Goal: Book appointment/travel/reservation

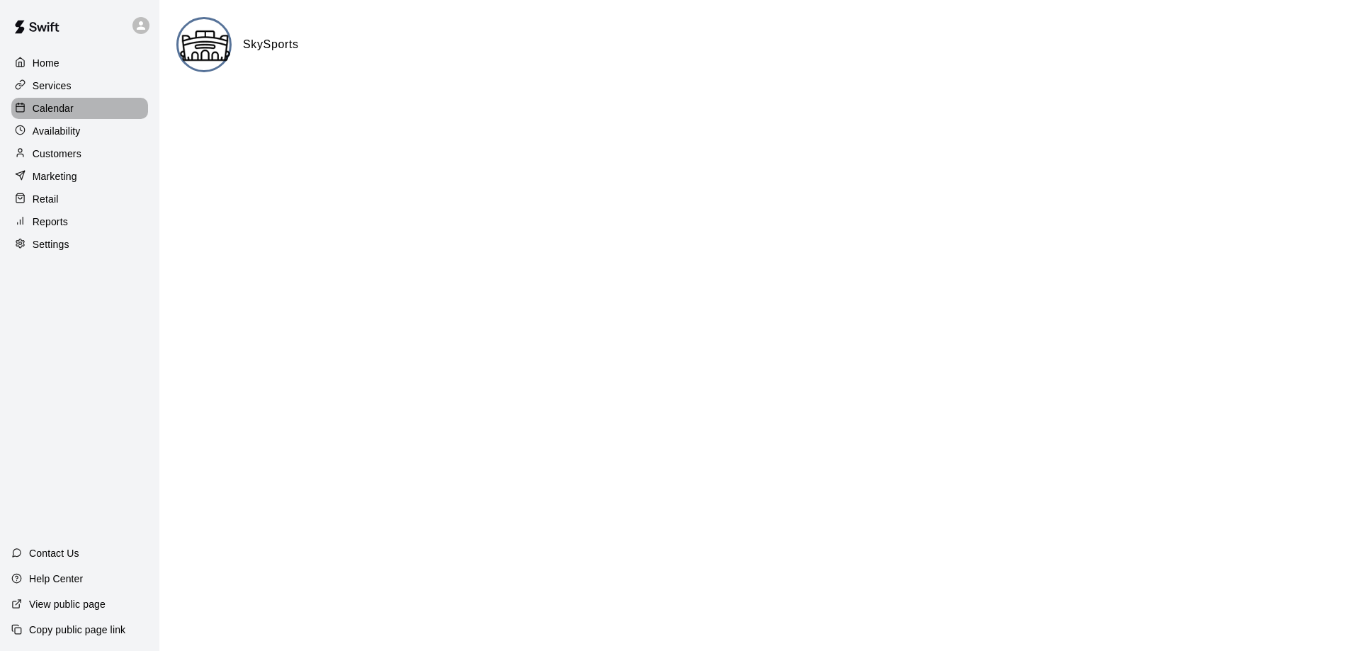
click at [66, 106] on p "Calendar" at bounding box center [53, 108] width 41 height 14
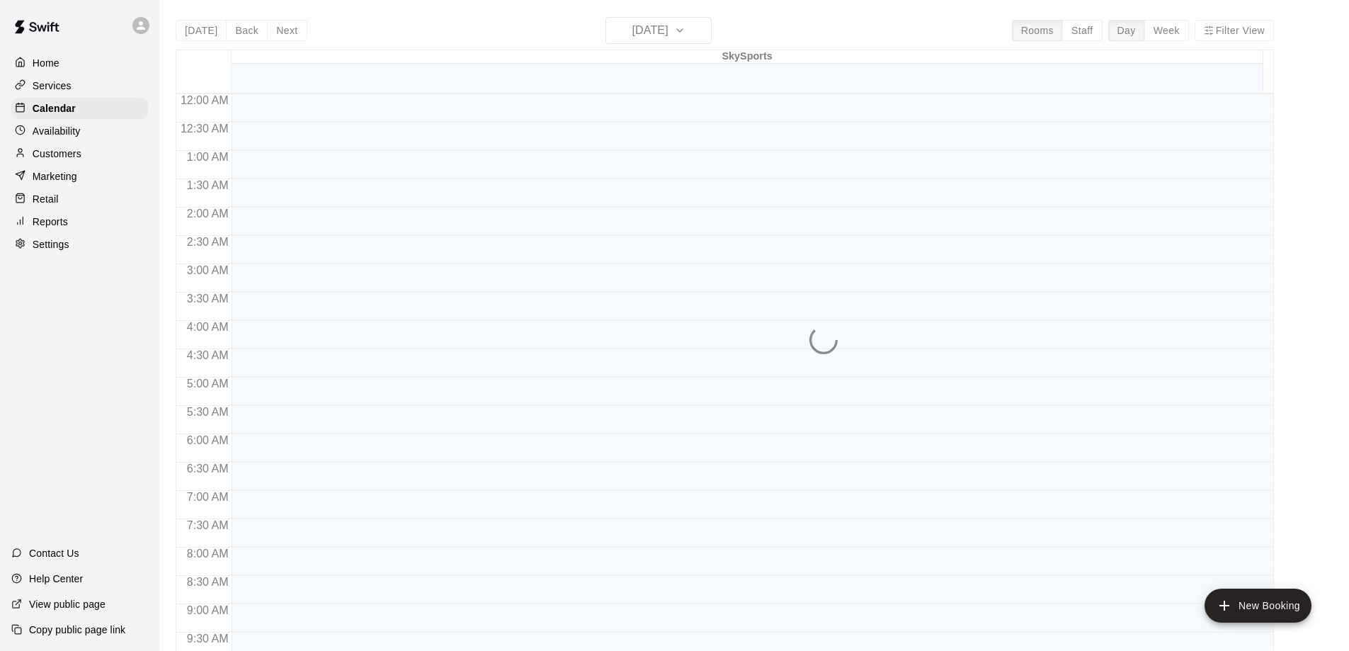
scroll to position [601, 0]
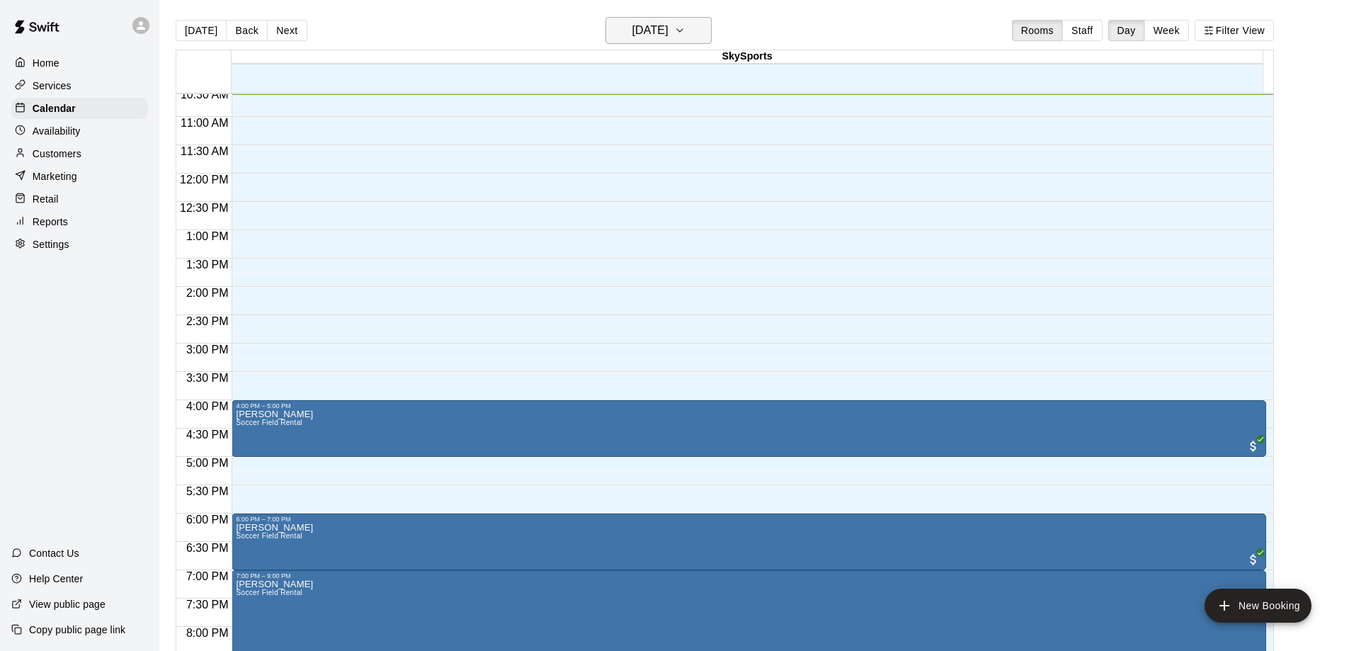
click at [686, 24] on icon "button" at bounding box center [679, 30] width 11 height 17
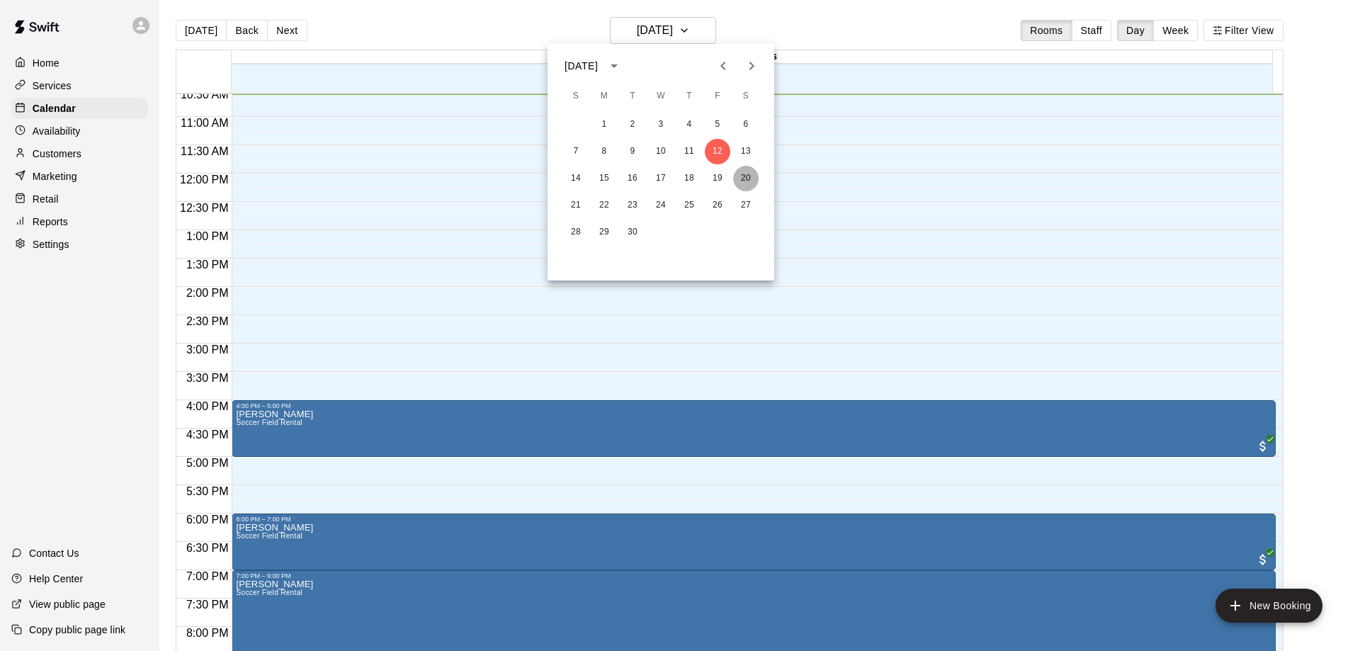
click at [746, 173] on button "20" at bounding box center [745, 178] width 25 height 25
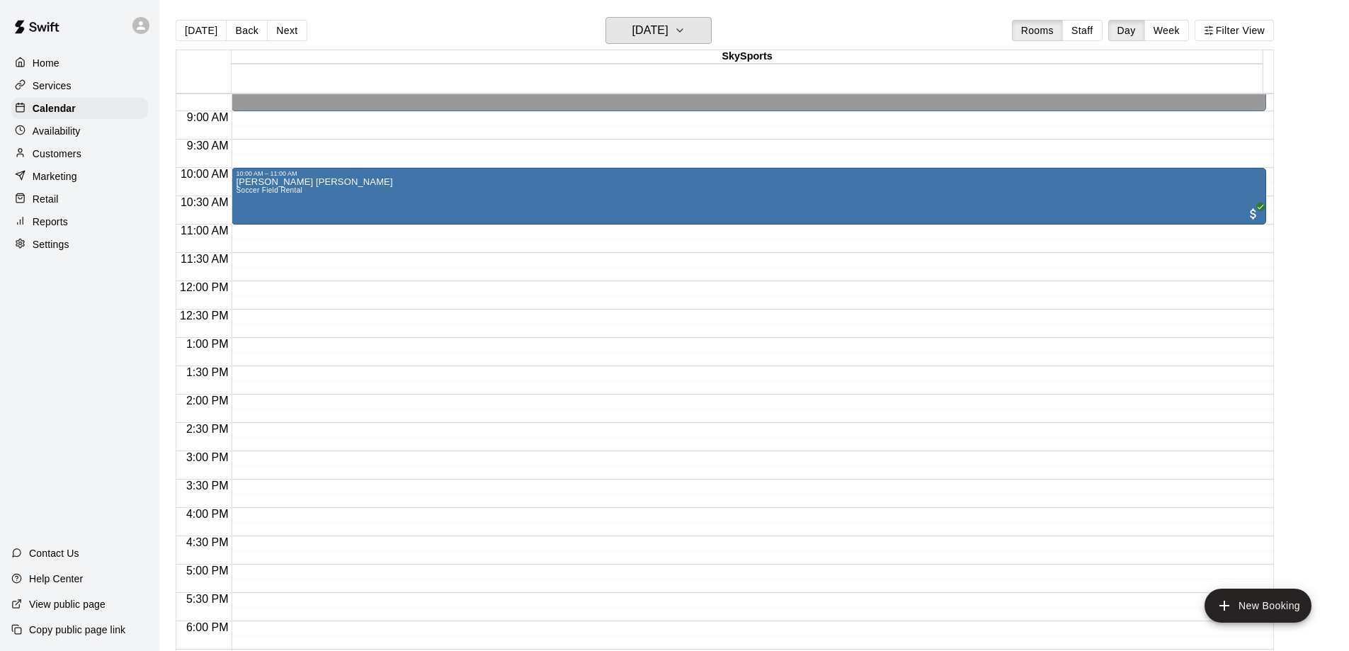
scroll to position [459, 0]
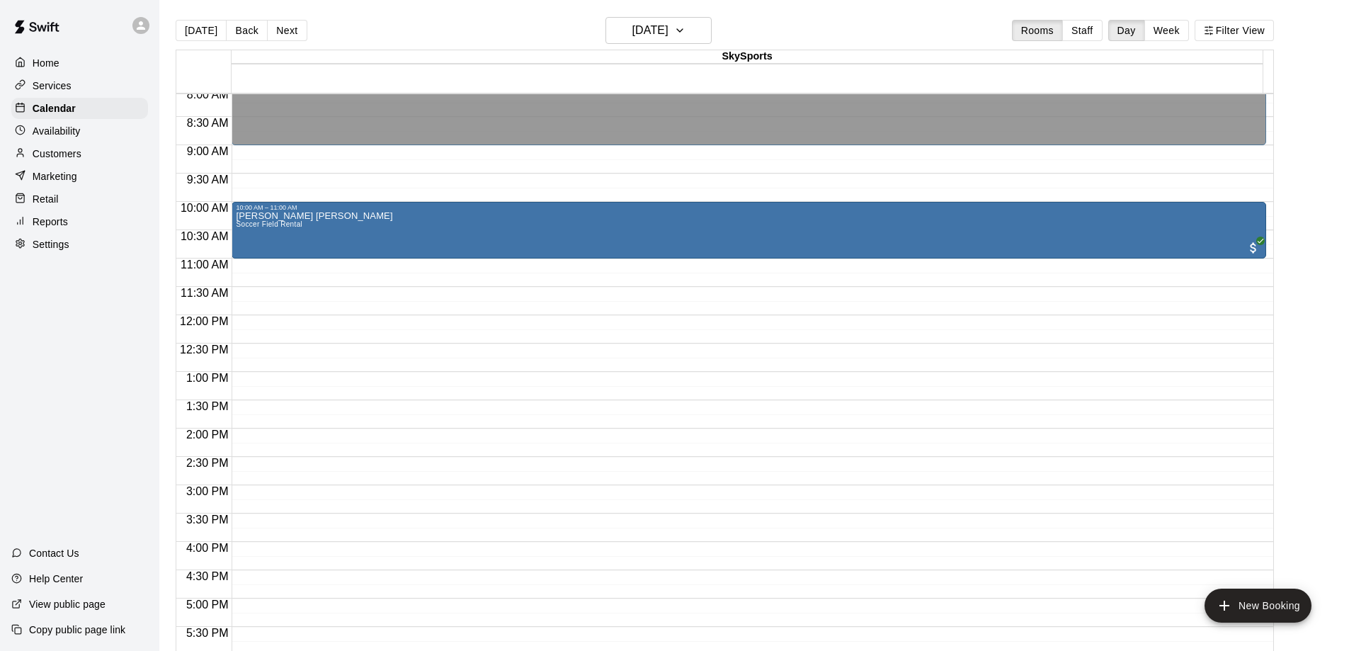
click at [343, 262] on div "12:00 AM – 9:00 AM Closed 10:00 AM – 11:00 AM [PERSON_NAME] [PERSON_NAME] Socce…" at bounding box center [749, 315] width 1035 height 1360
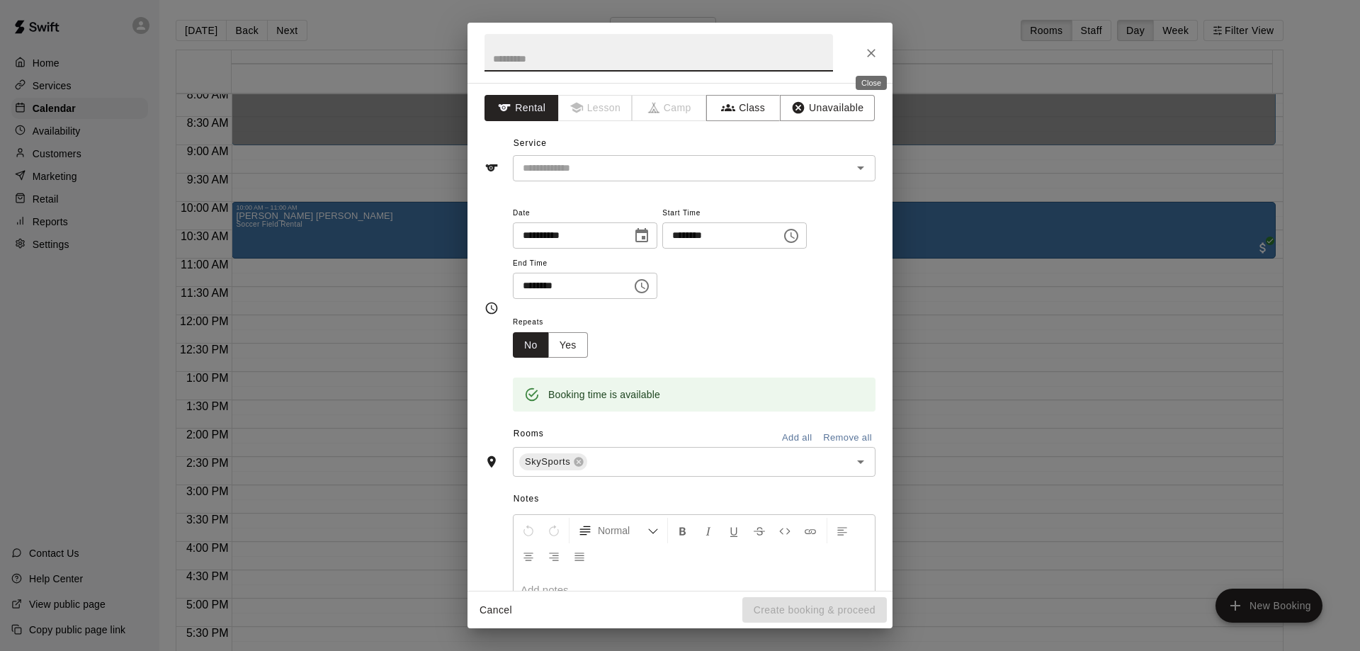
click at [877, 52] on icon "Close" at bounding box center [871, 53] width 14 height 14
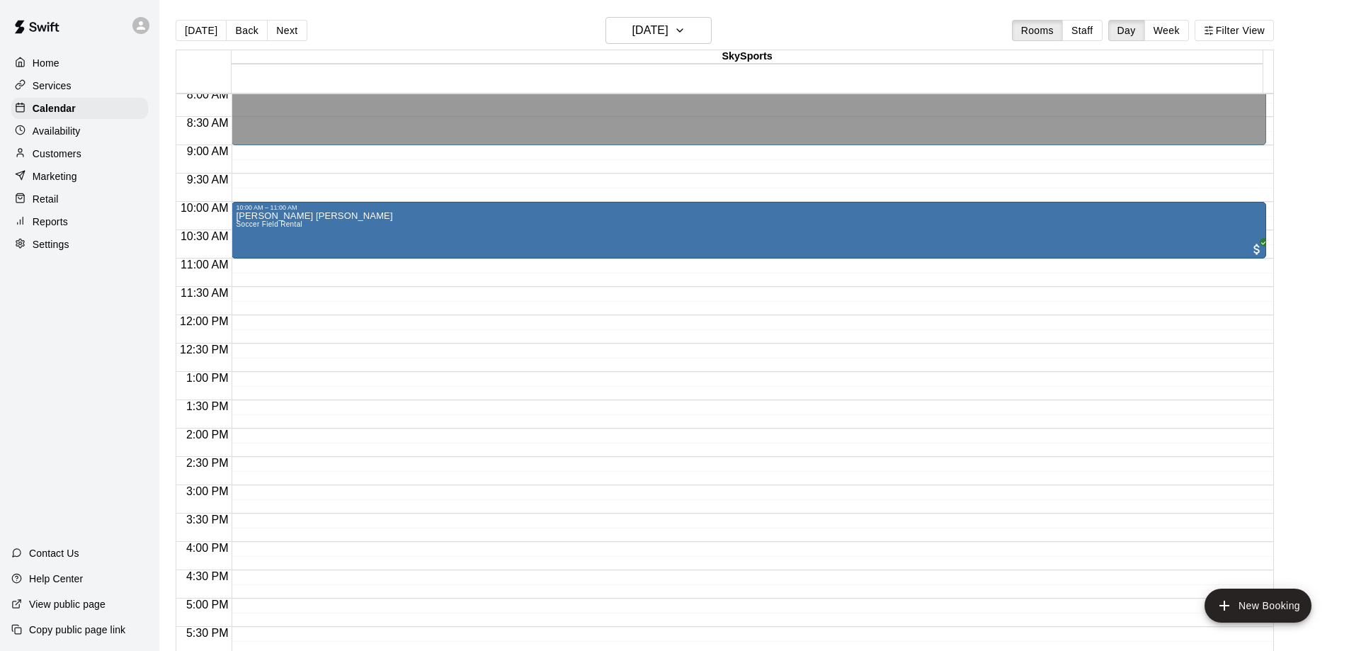
drag, startPoint x: 377, startPoint y: 252, endPoint x: 378, endPoint y: 263, distance: 10.7
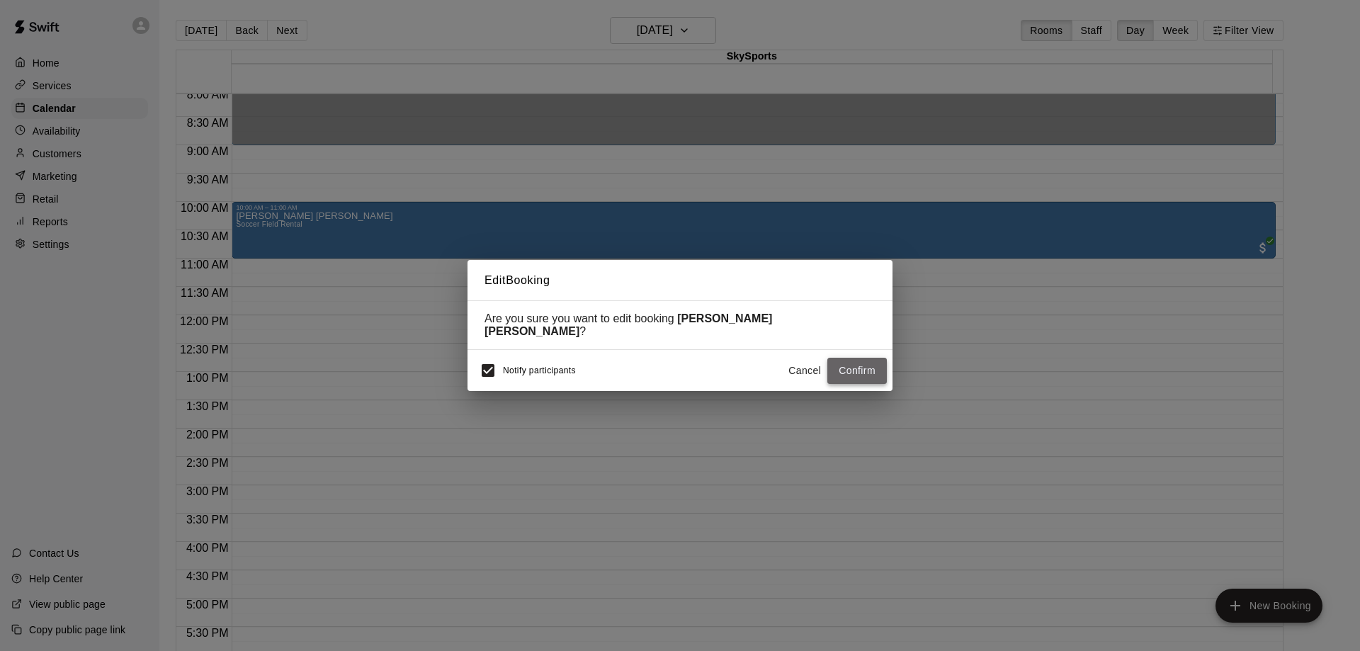
click at [851, 367] on button "Confirm" at bounding box center [856, 371] width 59 height 26
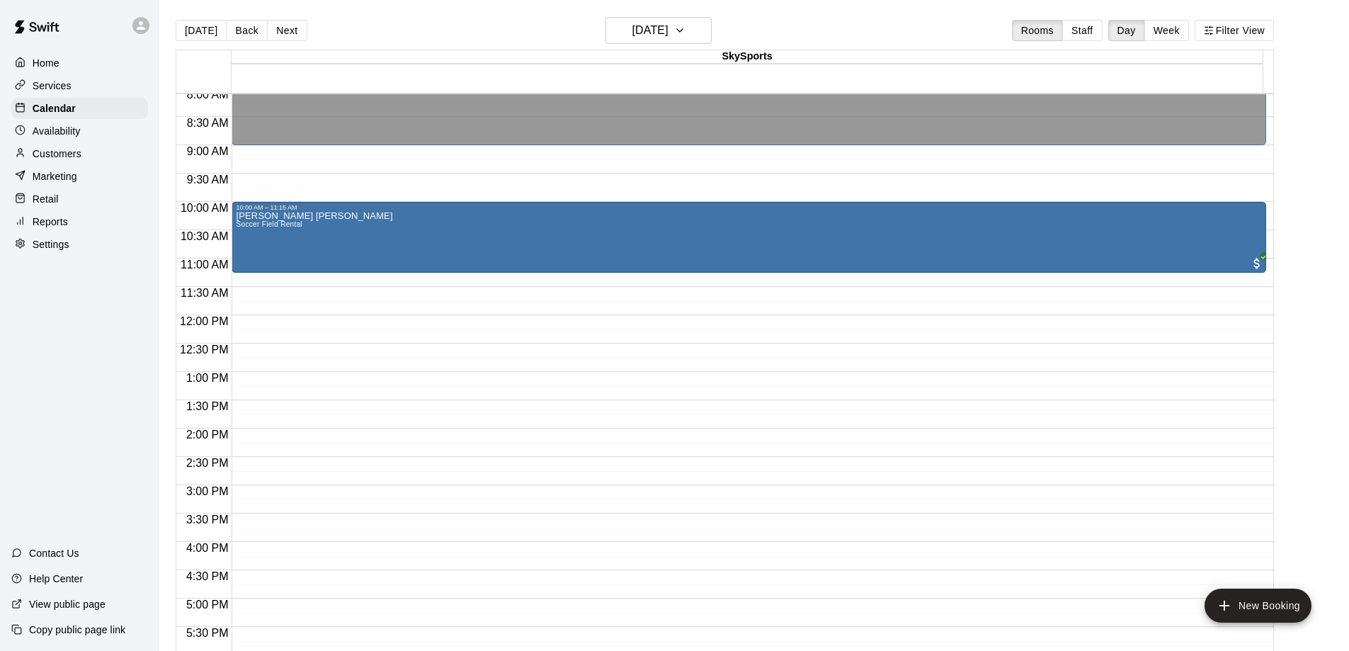
drag, startPoint x: 749, startPoint y: 255, endPoint x: 747, endPoint y: 281, distance: 26.2
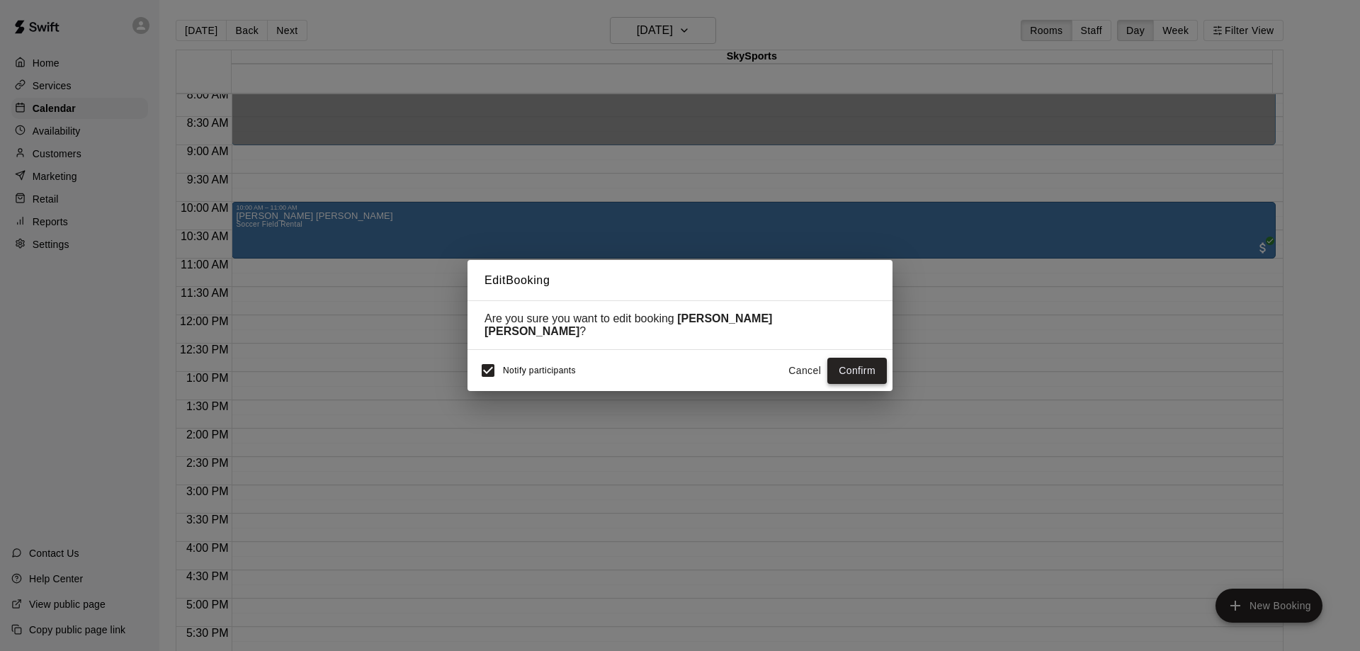
click at [848, 358] on button "Confirm" at bounding box center [856, 371] width 59 height 26
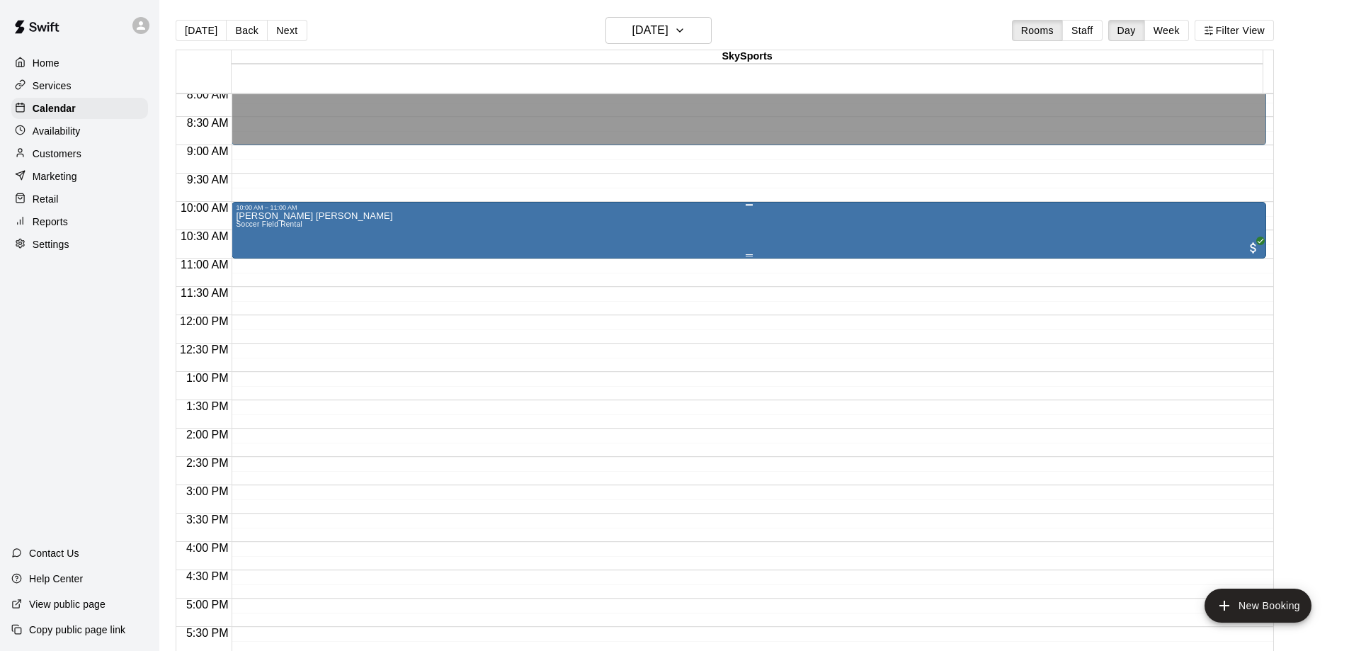
click at [385, 227] on div "[PERSON_NAME] [PERSON_NAME] Soccer Field Rental" at bounding box center [749, 536] width 1026 height 651
click at [253, 255] on img "edit" at bounding box center [249, 262] width 16 height 16
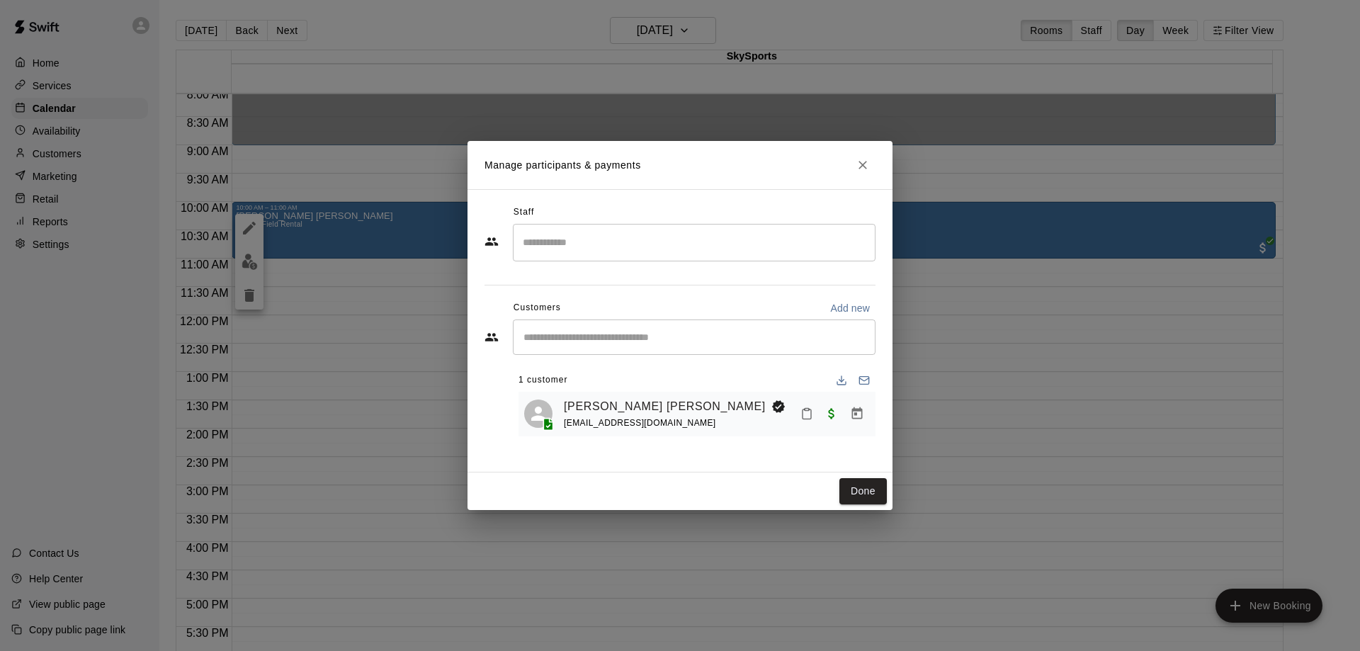
click at [254, 221] on div "Manage participants & payments Staff ​ Customers Add new ​ 1 customer [PERSON_N…" at bounding box center [680, 325] width 1360 height 651
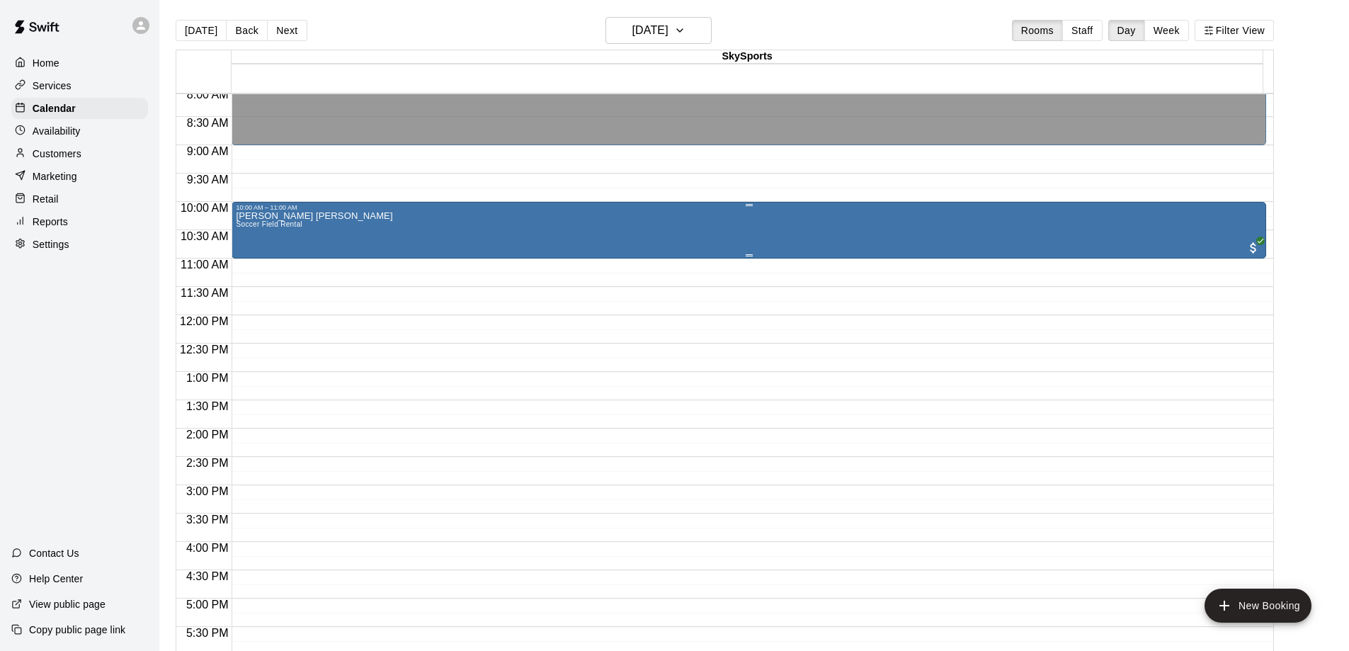
click at [775, 239] on div "[PERSON_NAME] [PERSON_NAME] Soccer Field Rental" at bounding box center [749, 536] width 1026 height 651
click at [247, 224] on icon "edit" at bounding box center [249, 228] width 17 height 17
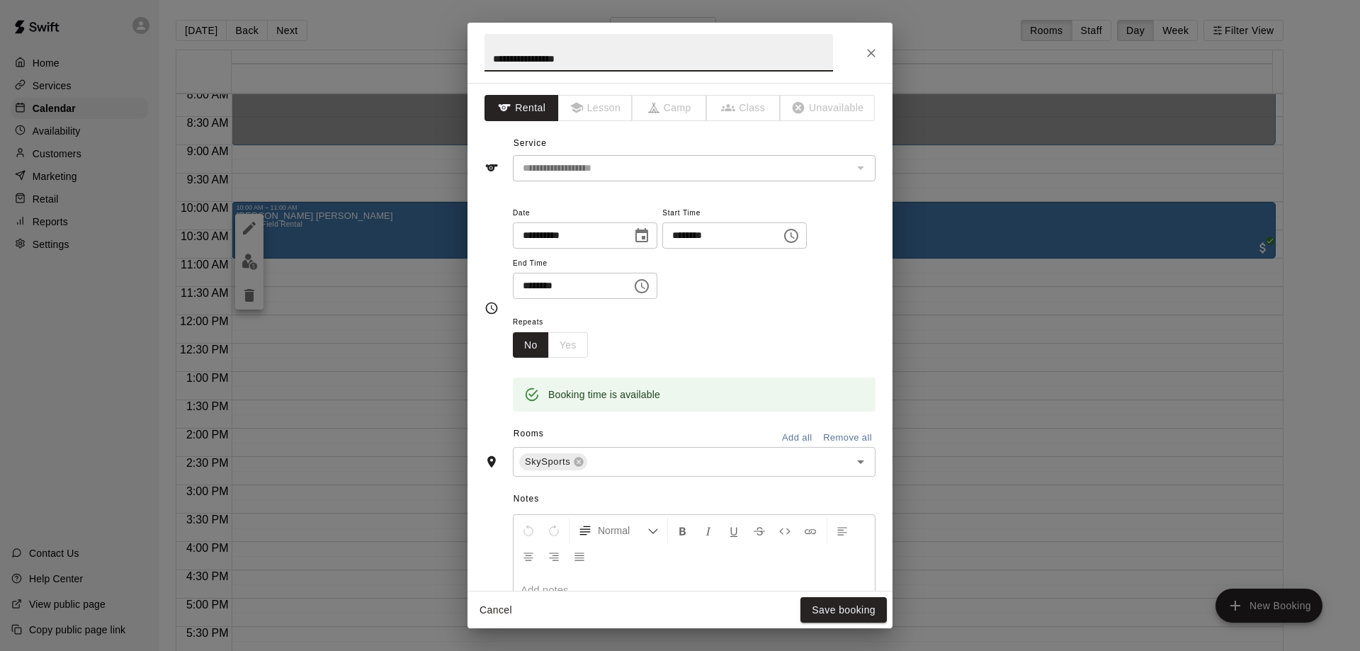
click at [603, 286] on input "********" at bounding box center [567, 286] width 109 height 26
click at [546, 286] on input "********" at bounding box center [567, 286] width 109 height 26
type input "********"
click at [743, 316] on div "Repeats No Yes" at bounding box center [694, 335] width 363 height 45
click at [837, 612] on button "Save booking" at bounding box center [843, 610] width 86 height 26
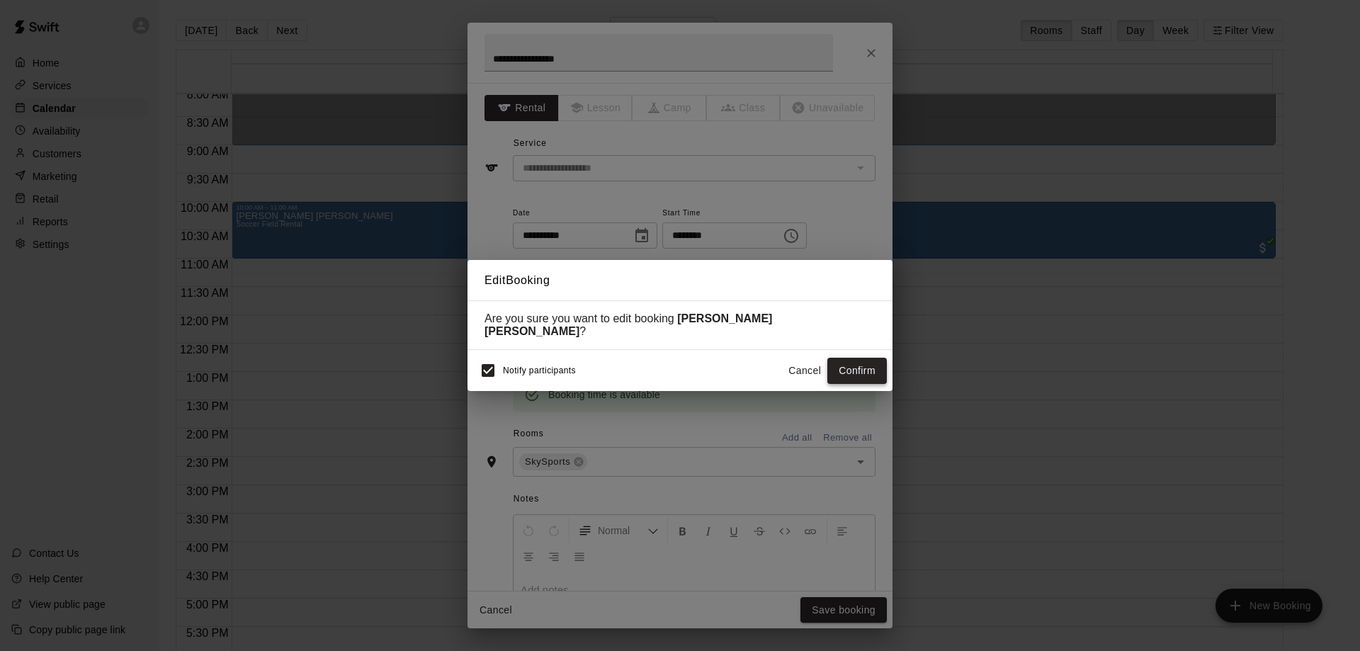
click at [851, 363] on button "Confirm" at bounding box center [856, 371] width 59 height 26
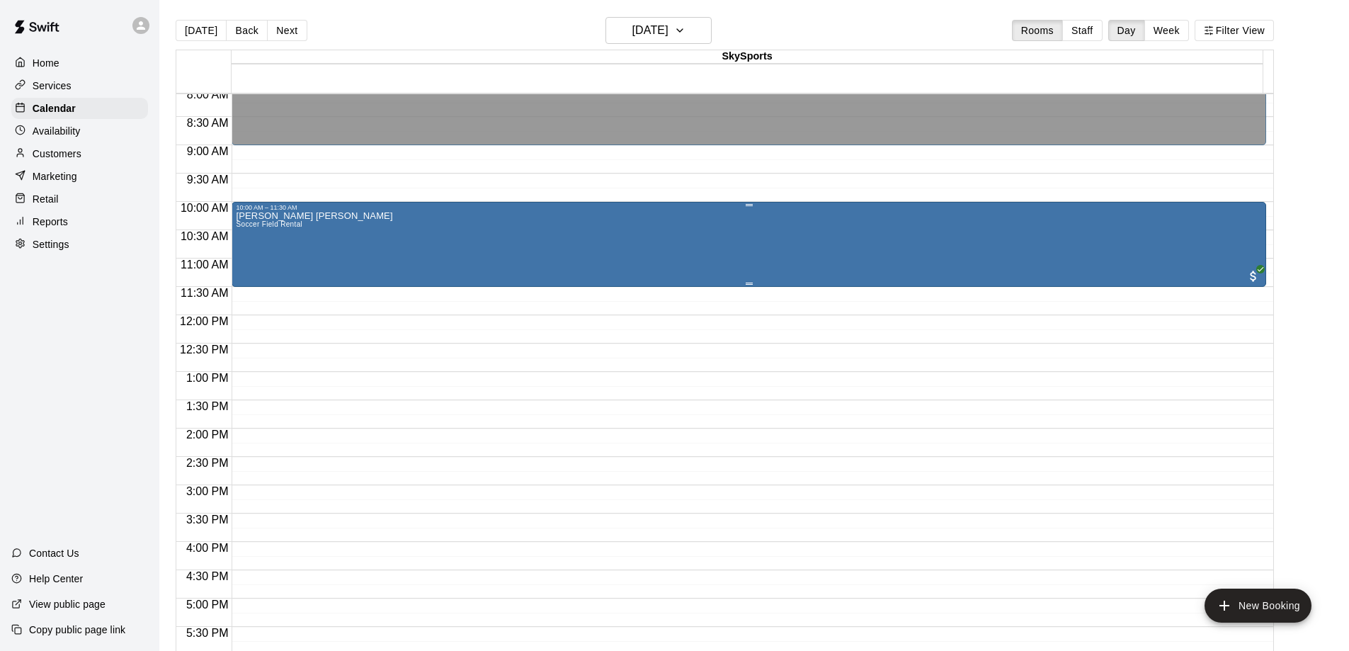
click at [763, 256] on div "[PERSON_NAME] [PERSON_NAME] Soccer Field Rental" at bounding box center [749, 536] width 1026 height 651
click at [244, 255] on img "edit" at bounding box center [249, 262] width 16 height 16
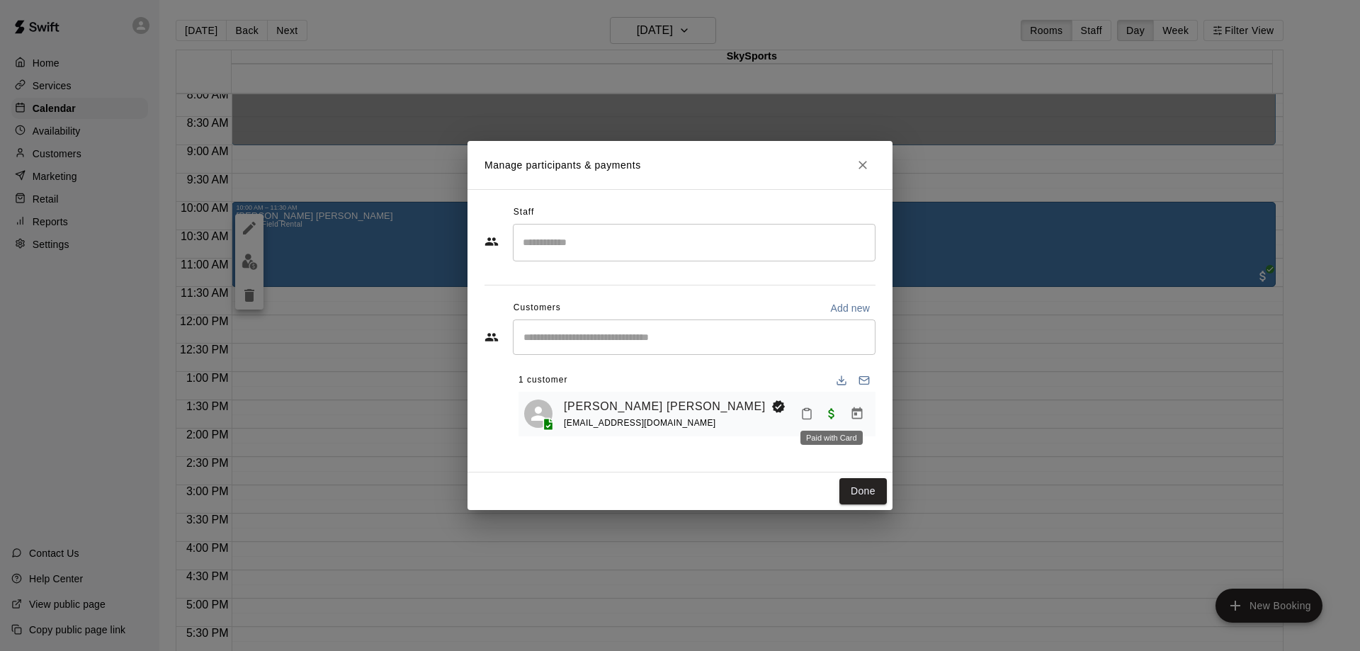
click at [831, 413] on span "Paid with Card" at bounding box center [831, 413] width 25 height 12
click at [852, 413] on icon "Manage bookings & payment" at bounding box center [857, 413] width 11 height 12
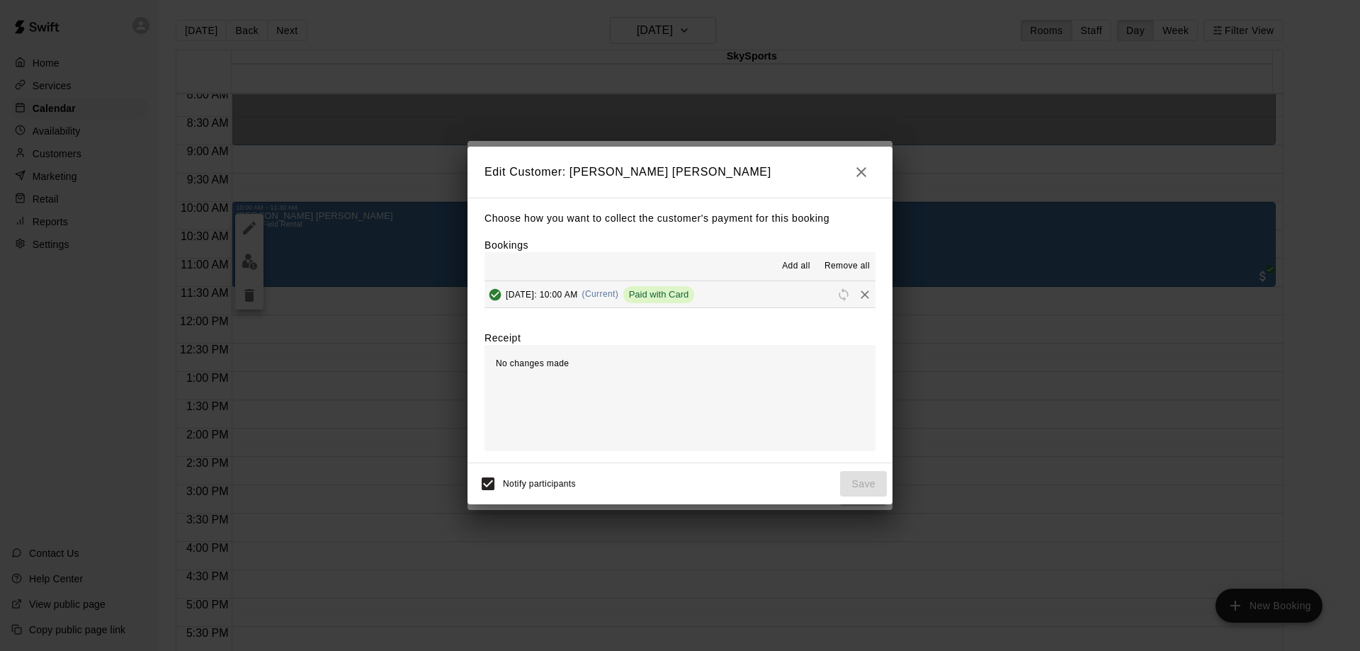
click at [805, 303] on button "[DATE]: 10:00 AM (Current) Paid with Card" at bounding box center [679, 294] width 391 height 26
click at [754, 382] on div "No changes made" at bounding box center [679, 398] width 391 height 106
click at [853, 168] on icon "button" at bounding box center [861, 172] width 17 height 17
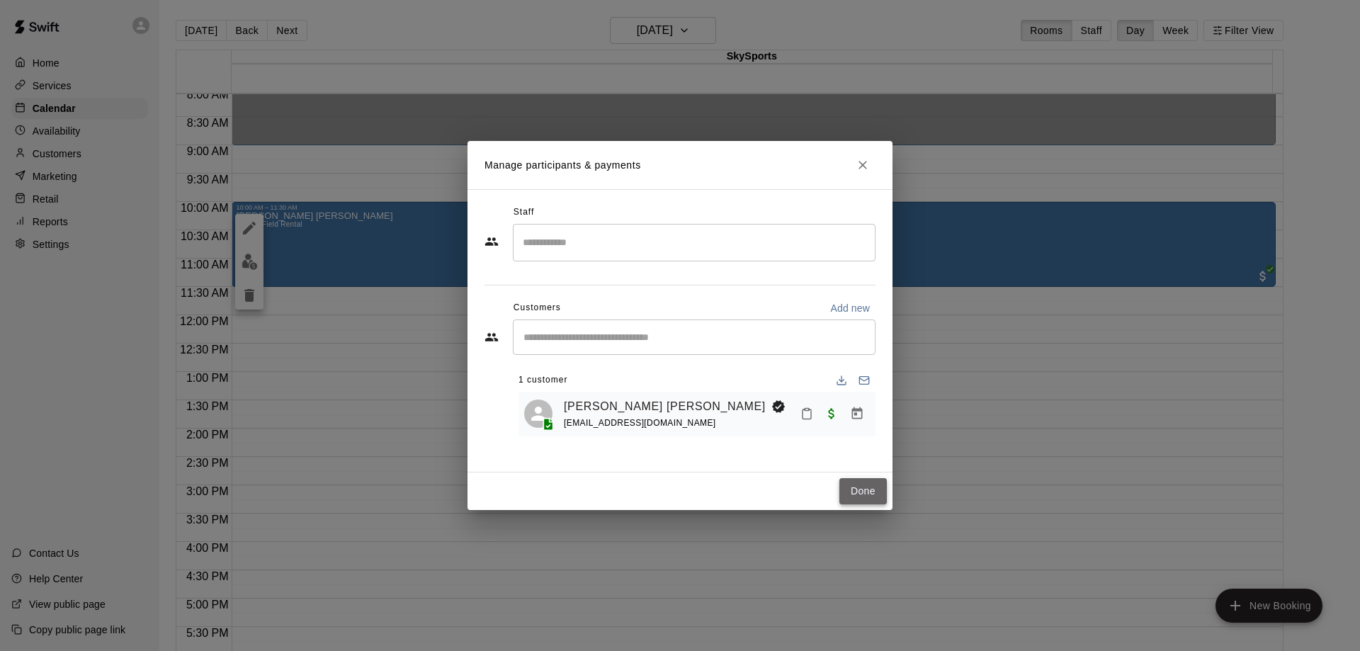
click at [857, 485] on button "Done" at bounding box center [862, 491] width 47 height 26
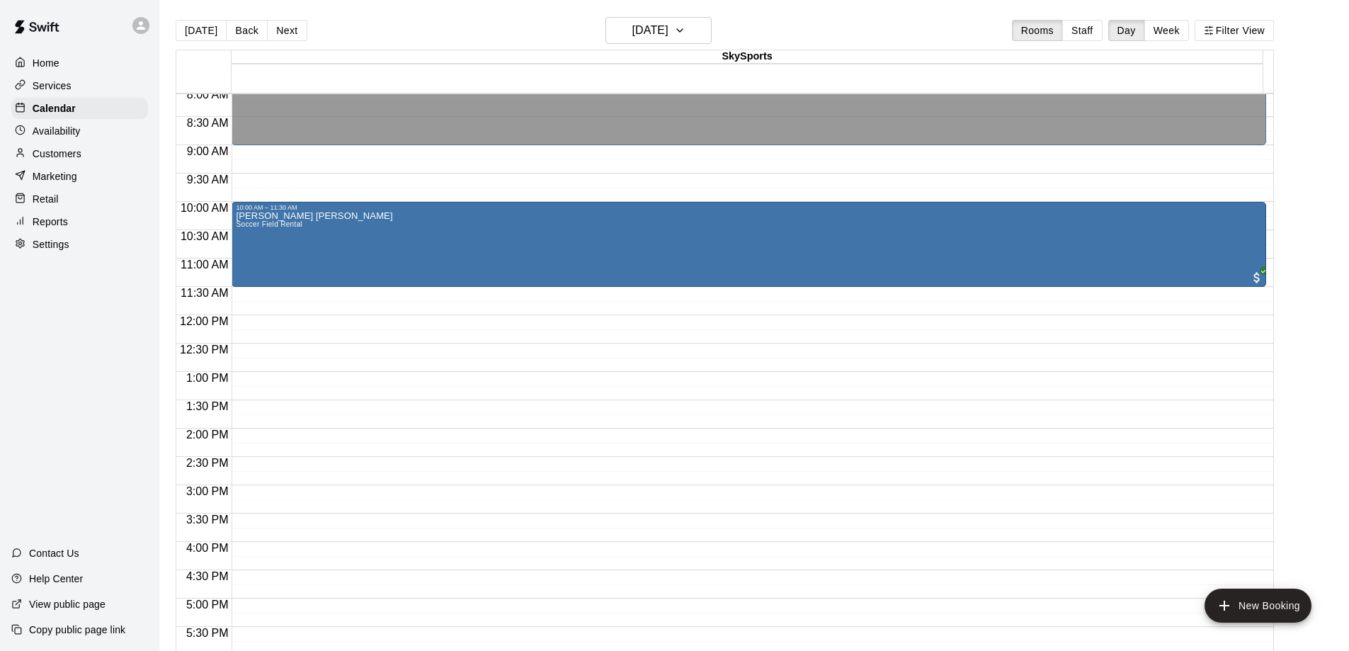
drag, startPoint x: 754, startPoint y: 283, endPoint x: 752, endPoint y: 295, distance: 12.8
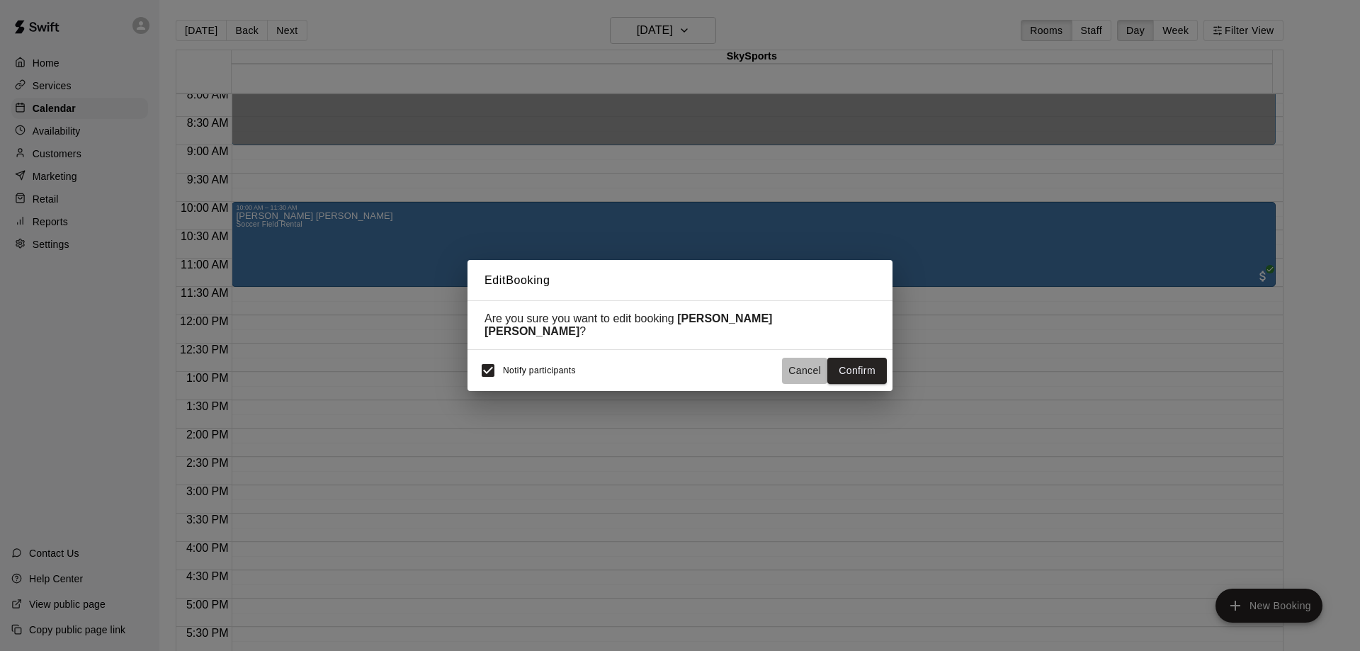
click at [803, 362] on button "Cancel" at bounding box center [804, 371] width 45 height 26
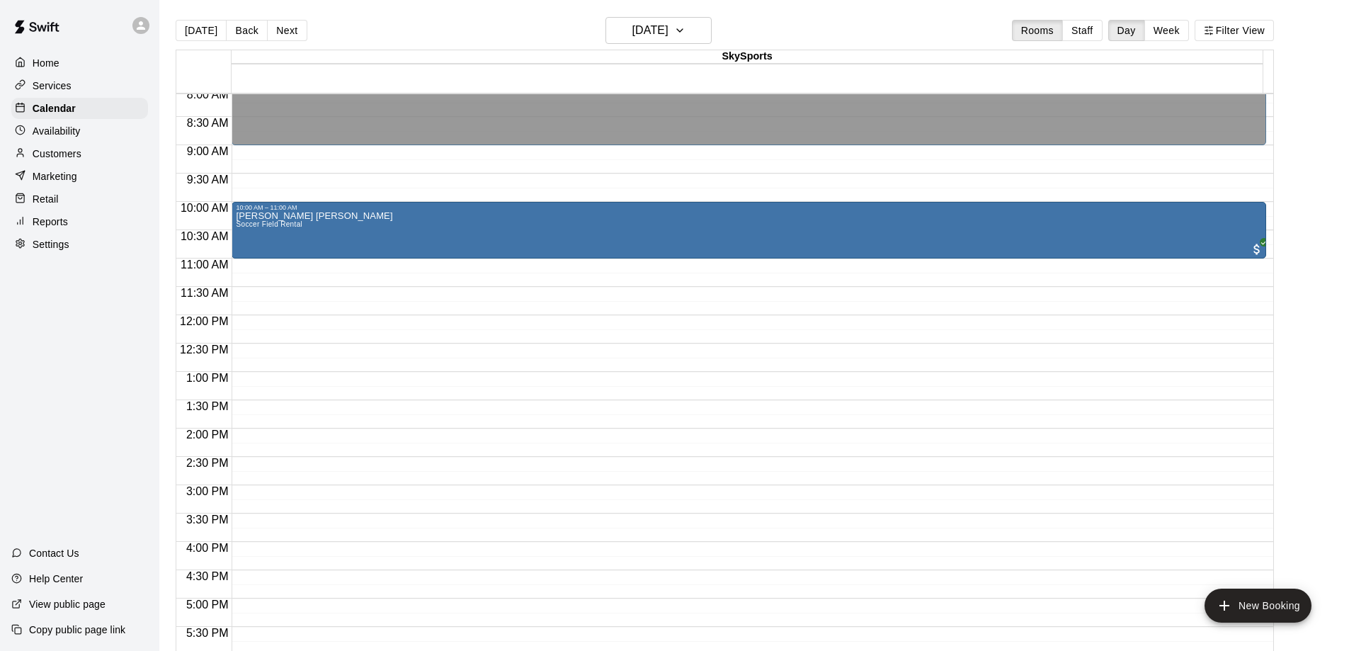
drag, startPoint x: 749, startPoint y: 284, endPoint x: 749, endPoint y: 271, distance: 13.5
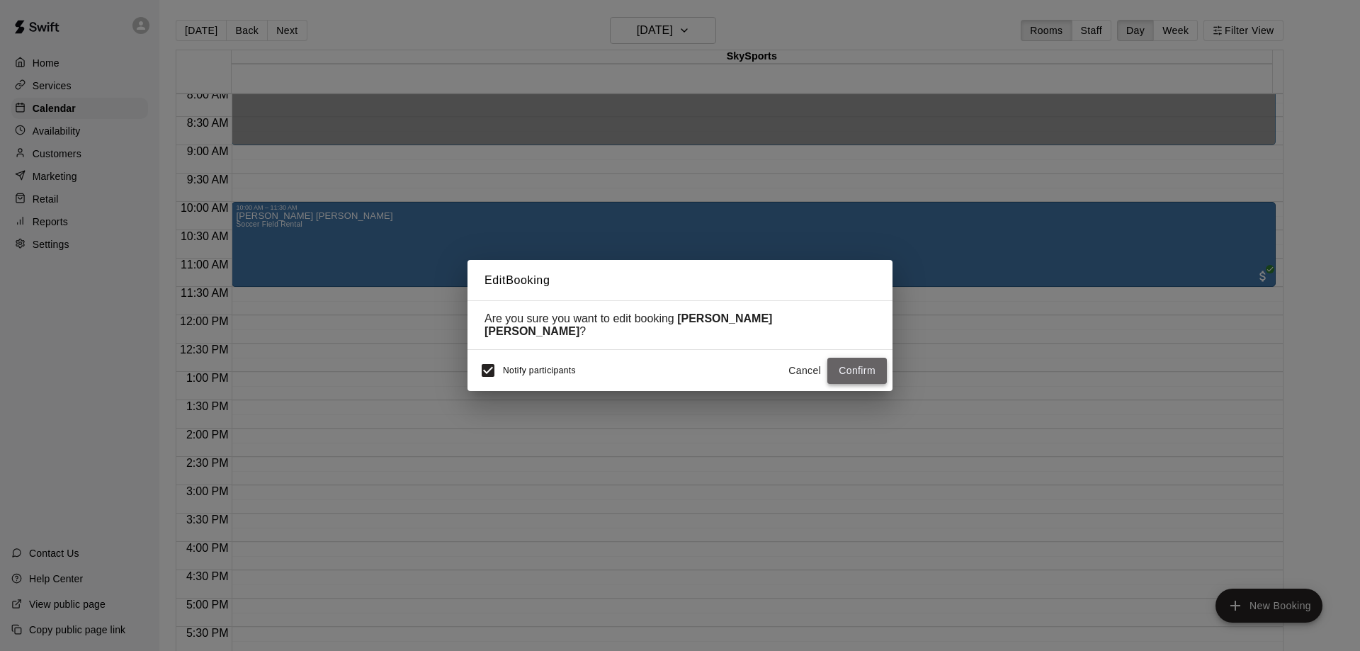
click at [862, 366] on button "Confirm" at bounding box center [856, 371] width 59 height 26
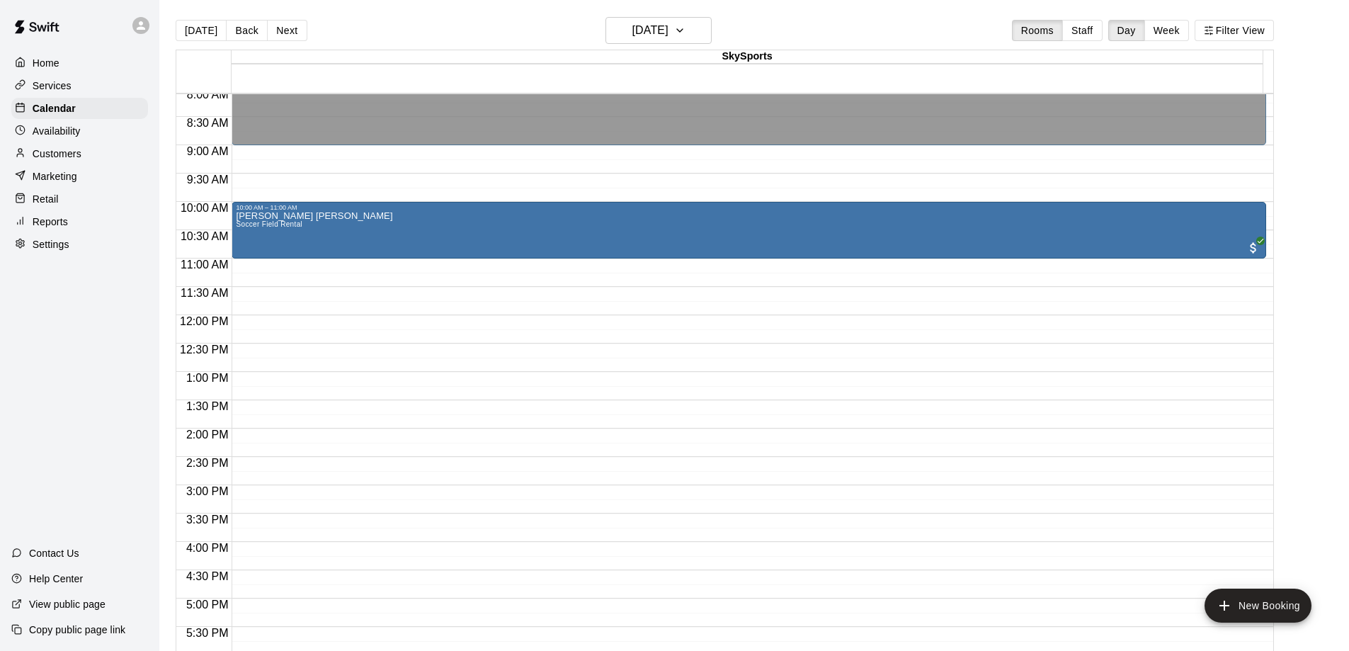
click at [275, 271] on div "12:00 AM – 9:00 AM Closed 10:00 AM – 11:00 AM [PERSON_NAME] [PERSON_NAME] Socce…" at bounding box center [749, 315] width 1035 height 1360
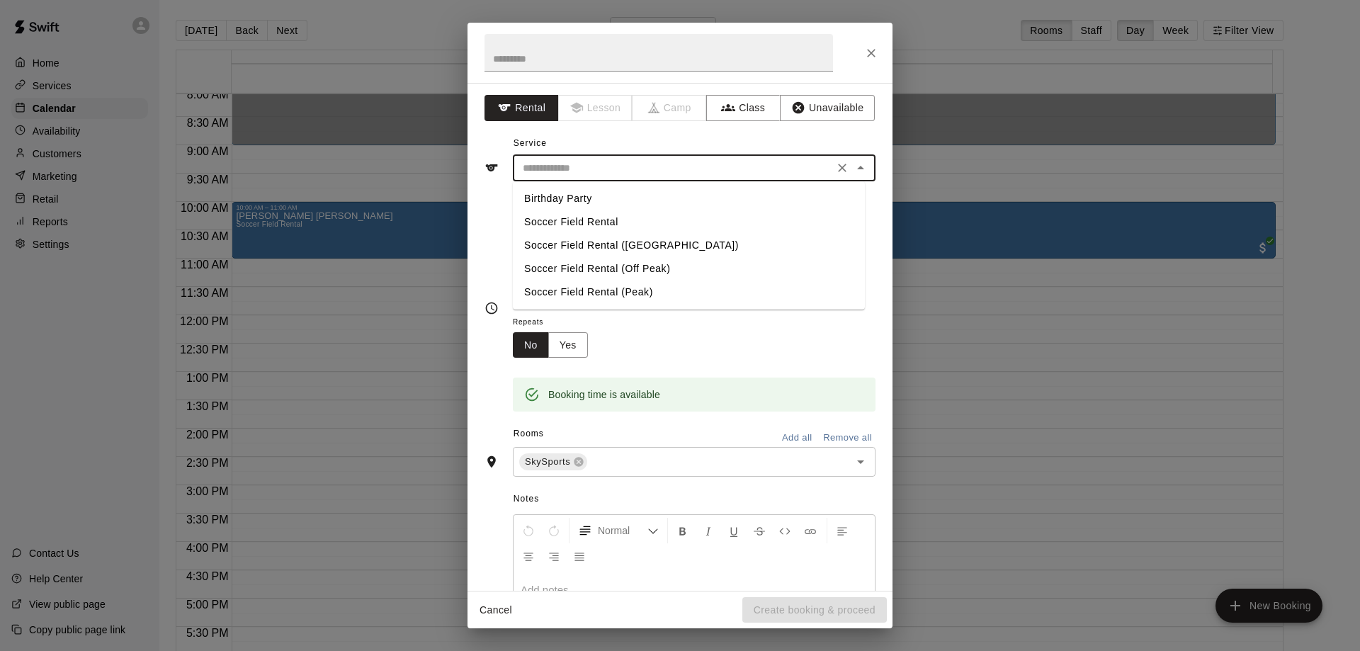
click at [813, 170] on input "text" at bounding box center [673, 168] width 312 height 18
click at [710, 219] on li "Soccer Field Rental" at bounding box center [689, 221] width 352 height 23
type input "**********"
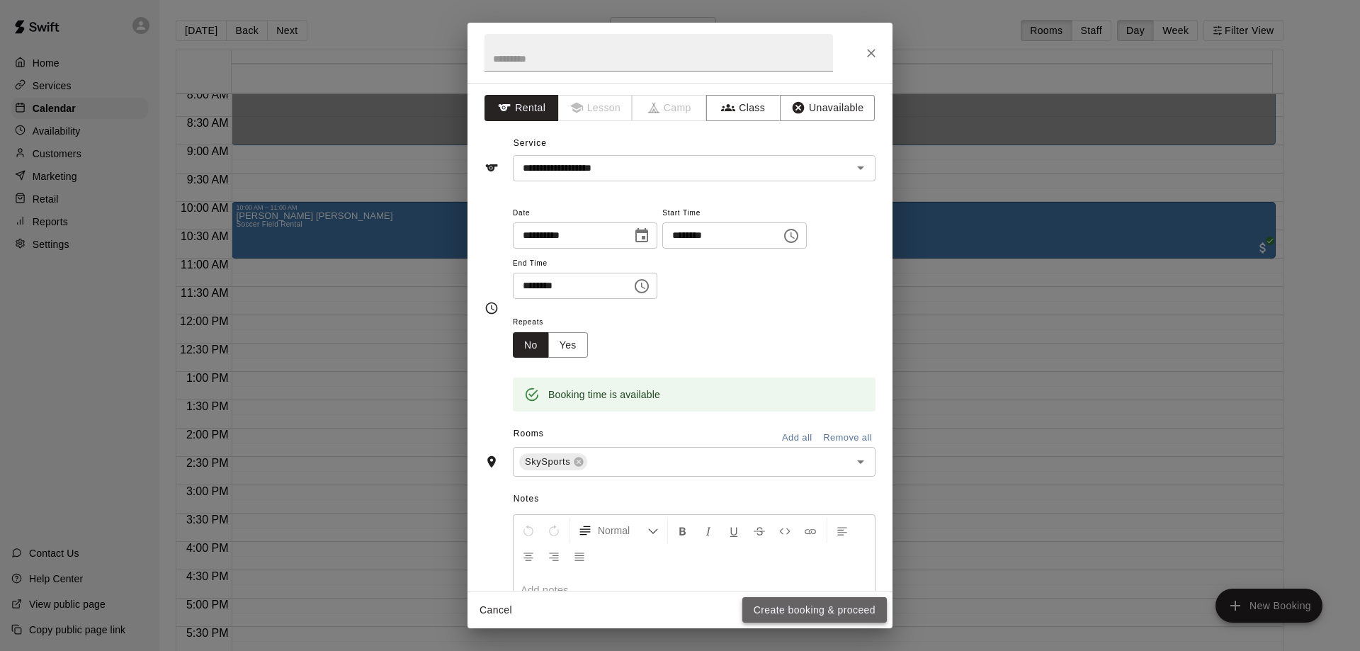
click at [778, 605] on button "Create booking & proceed" at bounding box center [814, 610] width 144 height 26
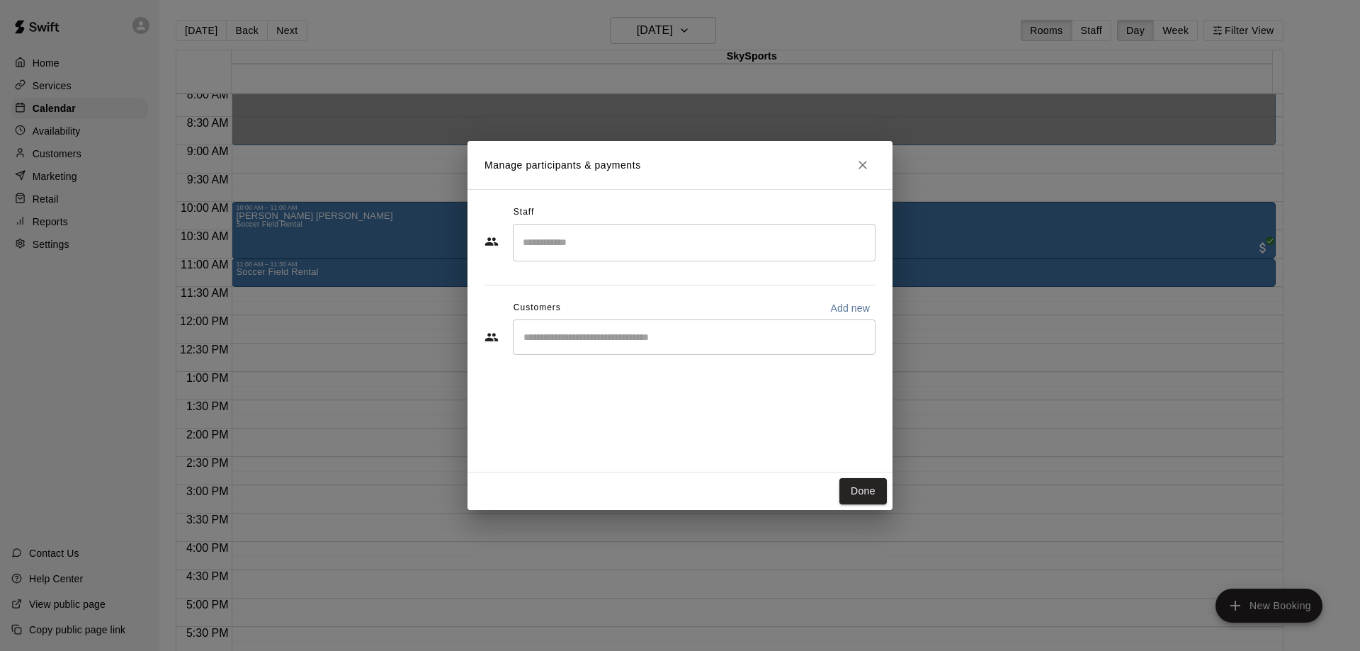
click at [646, 335] on input "Start typing to search customers..." at bounding box center [694, 337] width 350 height 14
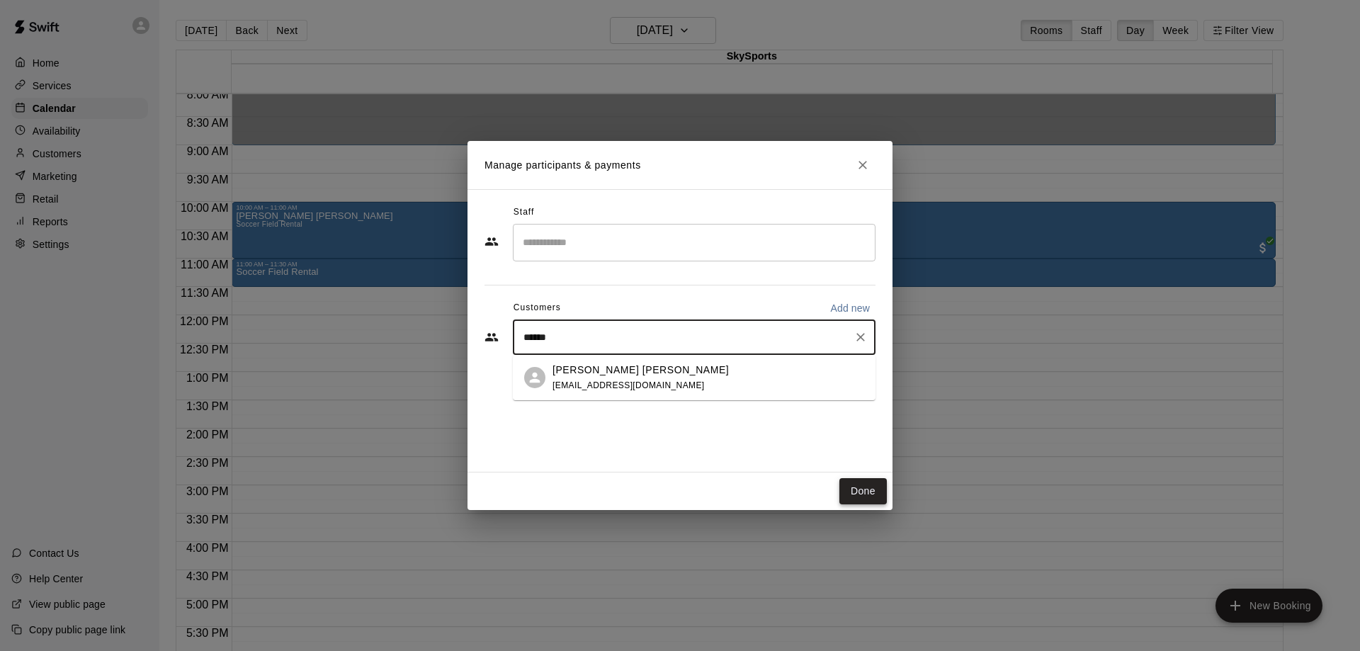
type input "******"
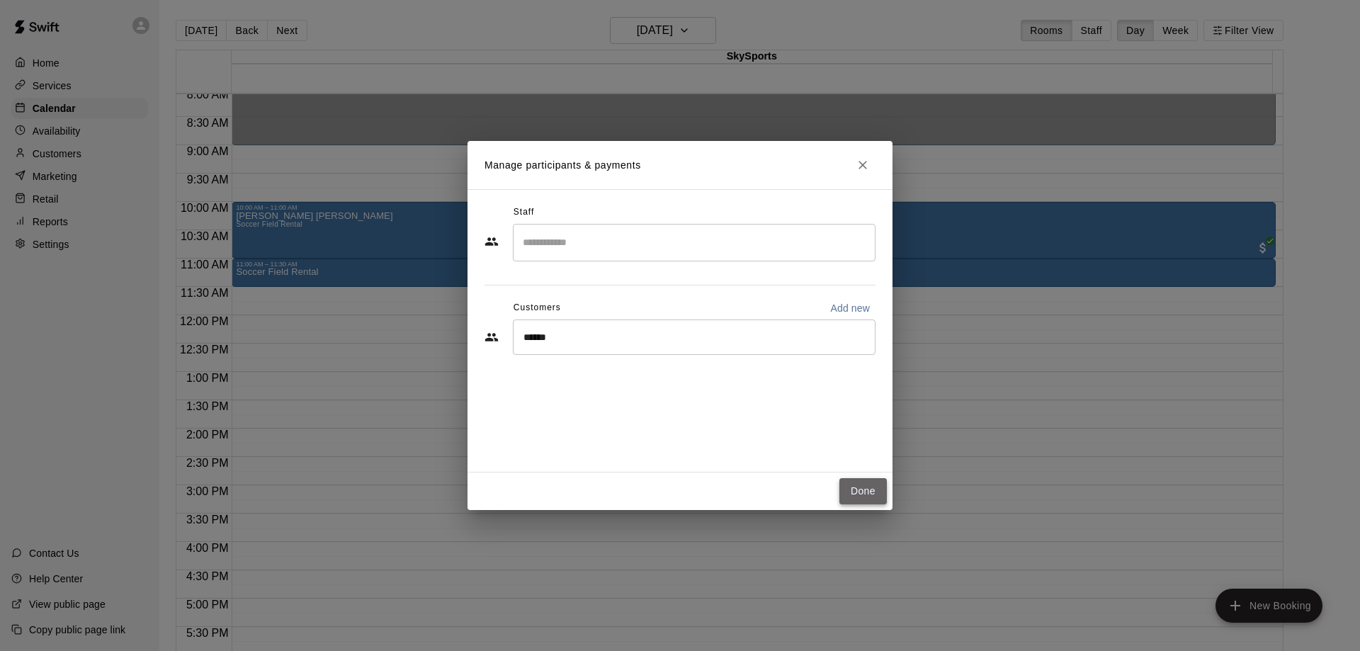
click at [865, 491] on button "Done" at bounding box center [862, 491] width 47 height 26
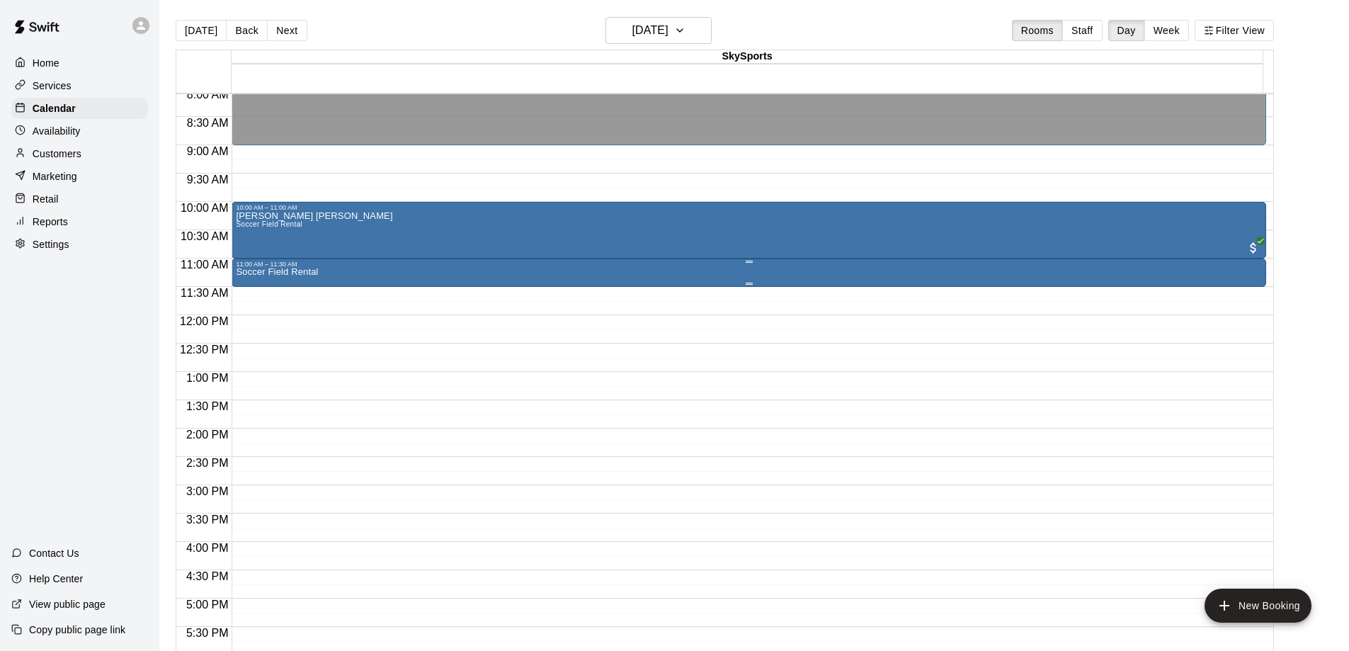
click at [706, 272] on div "Soccer Field Rental" at bounding box center [749, 593] width 1026 height 651
click at [257, 318] on img "edit" at bounding box center [249, 318] width 16 height 16
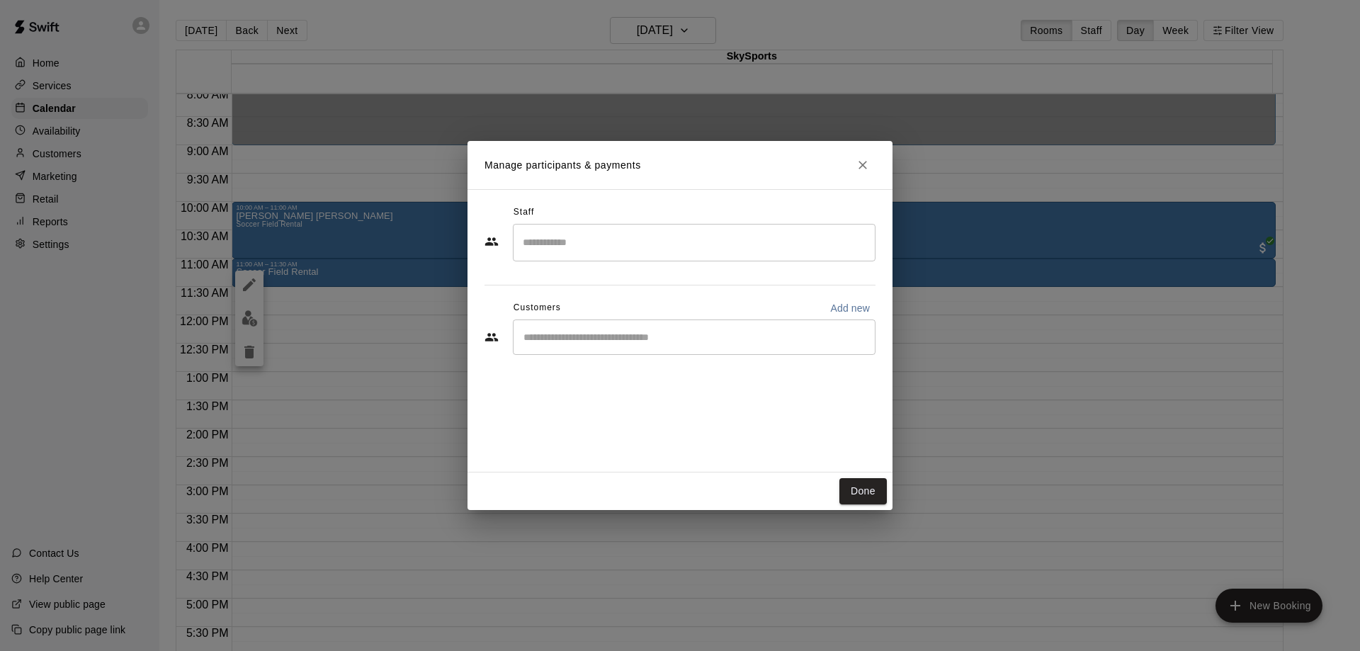
click at [256, 287] on div "Manage participants & payments Staff ​ Customers Add new ​ Done" at bounding box center [680, 325] width 1360 height 651
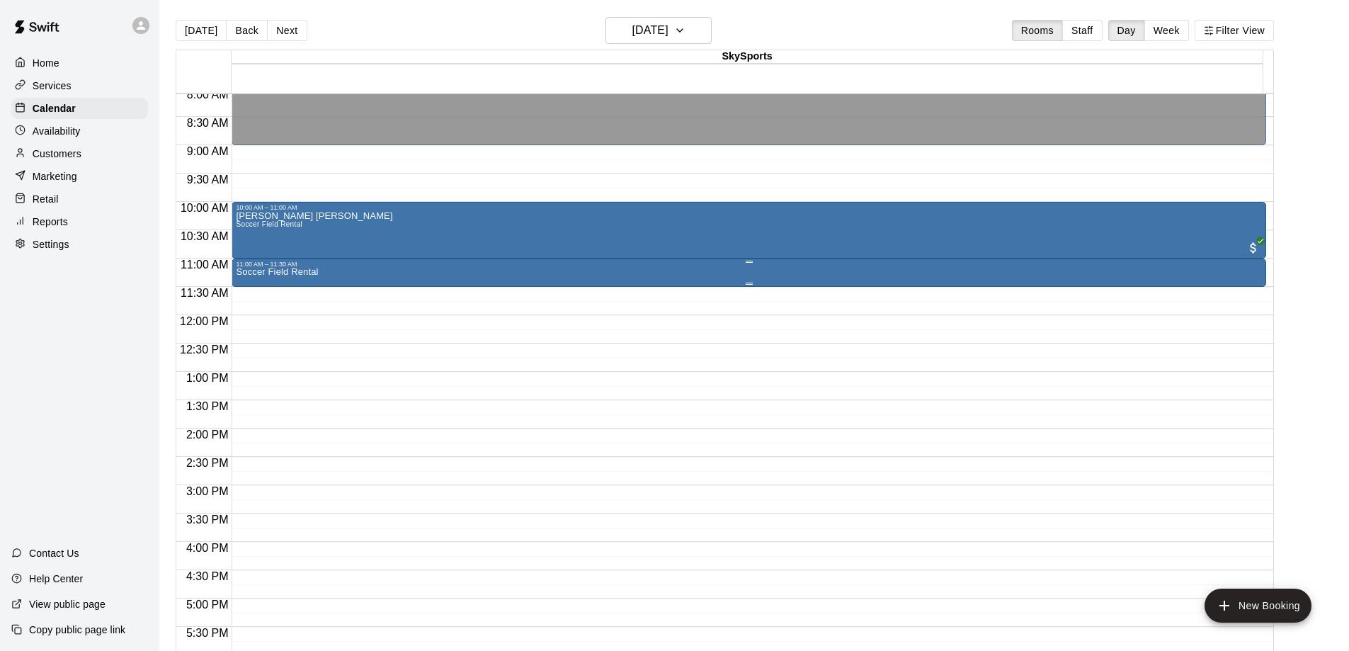
click at [530, 275] on div "Soccer Field Rental" at bounding box center [749, 593] width 1026 height 651
click at [252, 321] on img "edit" at bounding box center [249, 318] width 16 height 16
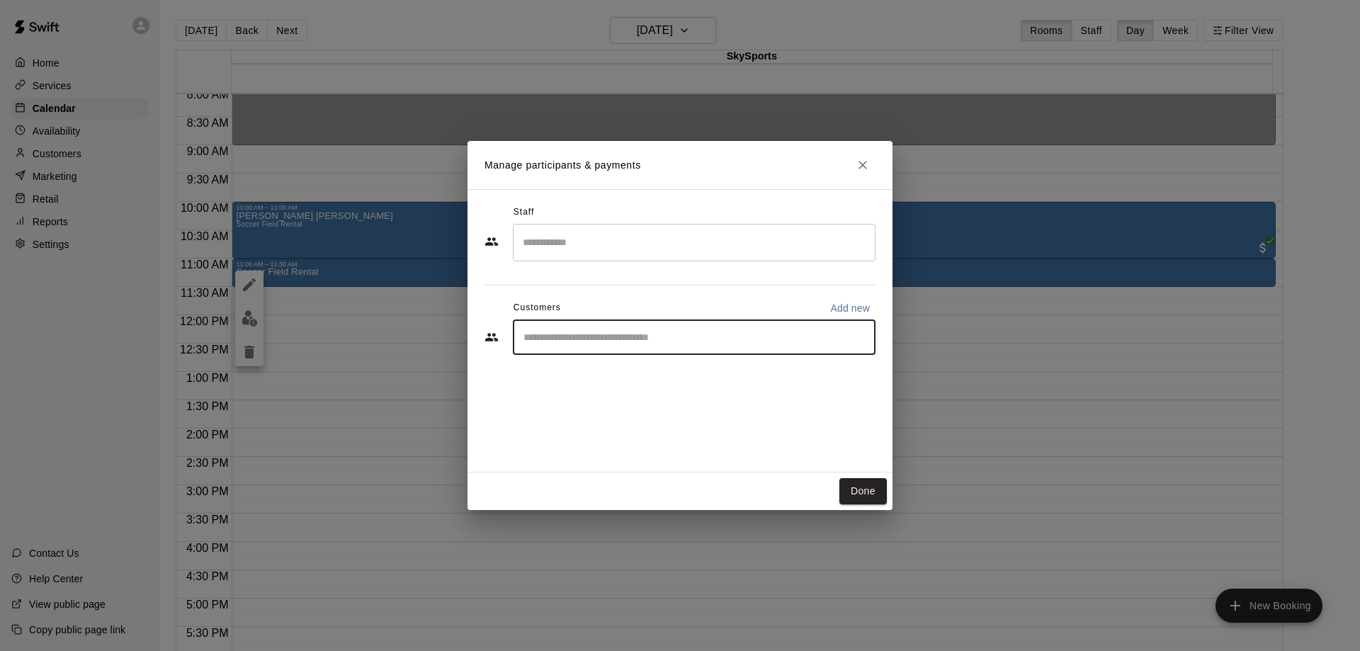
click at [639, 334] on input "Start typing to search customers..." at bounding box center [694, 337] width 350 height 14
type input "*****"
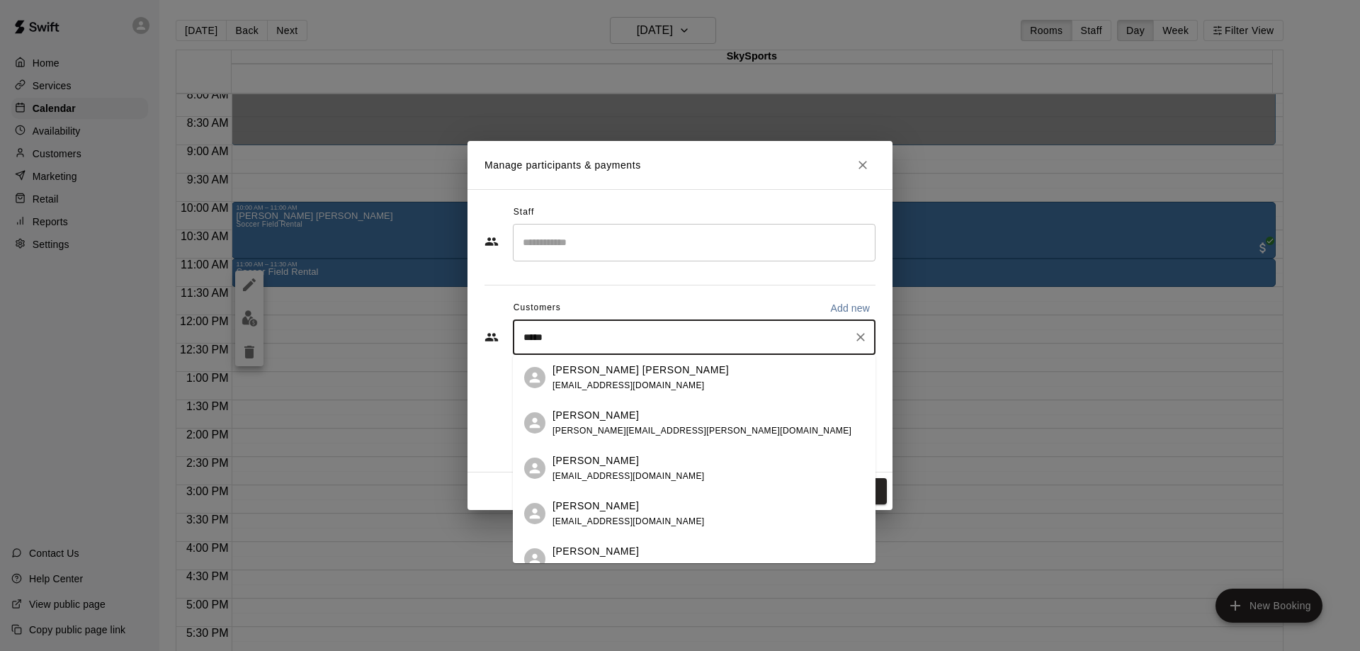
click at [635, 379] on div "[PERSON_NAME] [PERSON_NAME] [PERSON_NAME][EMAIL_ADDRESS][DOMAIN_NAME]" at bounding box center [640, 378] width 176 height 30
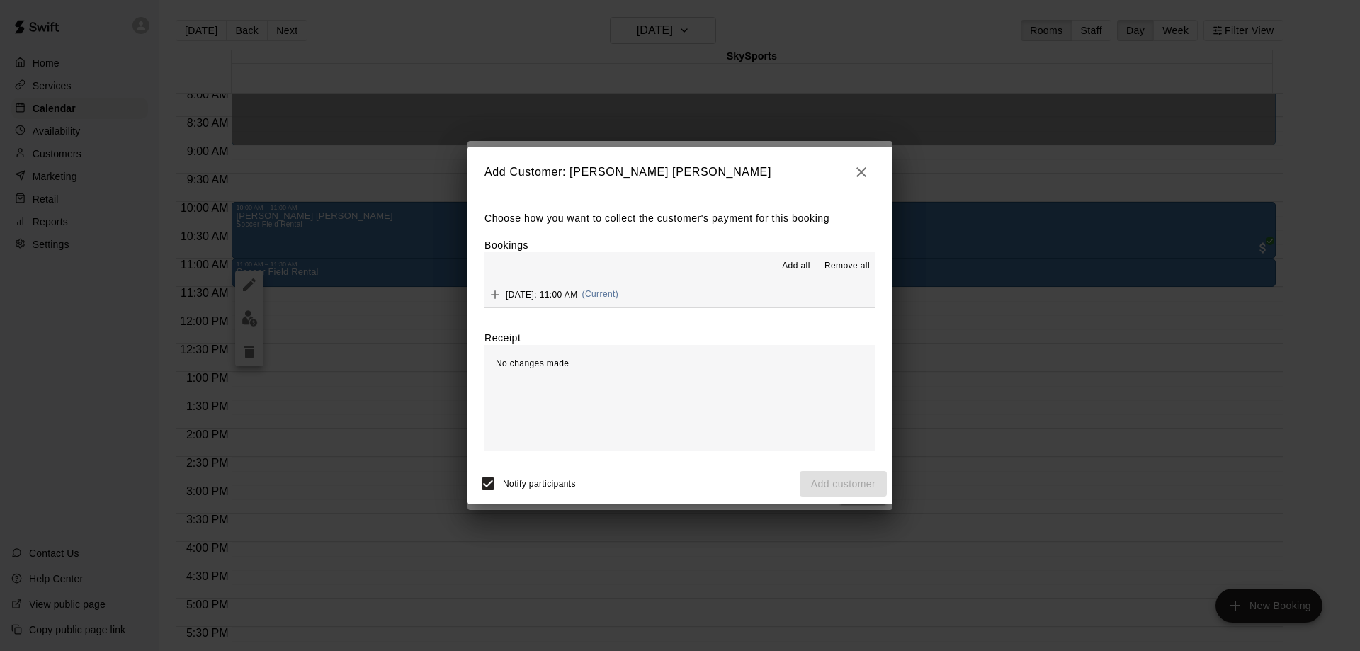
click at [784, 298] on button "[DATE]: 11:00 AM (Current)" at bounding box center [679, 294] width 391 height 26
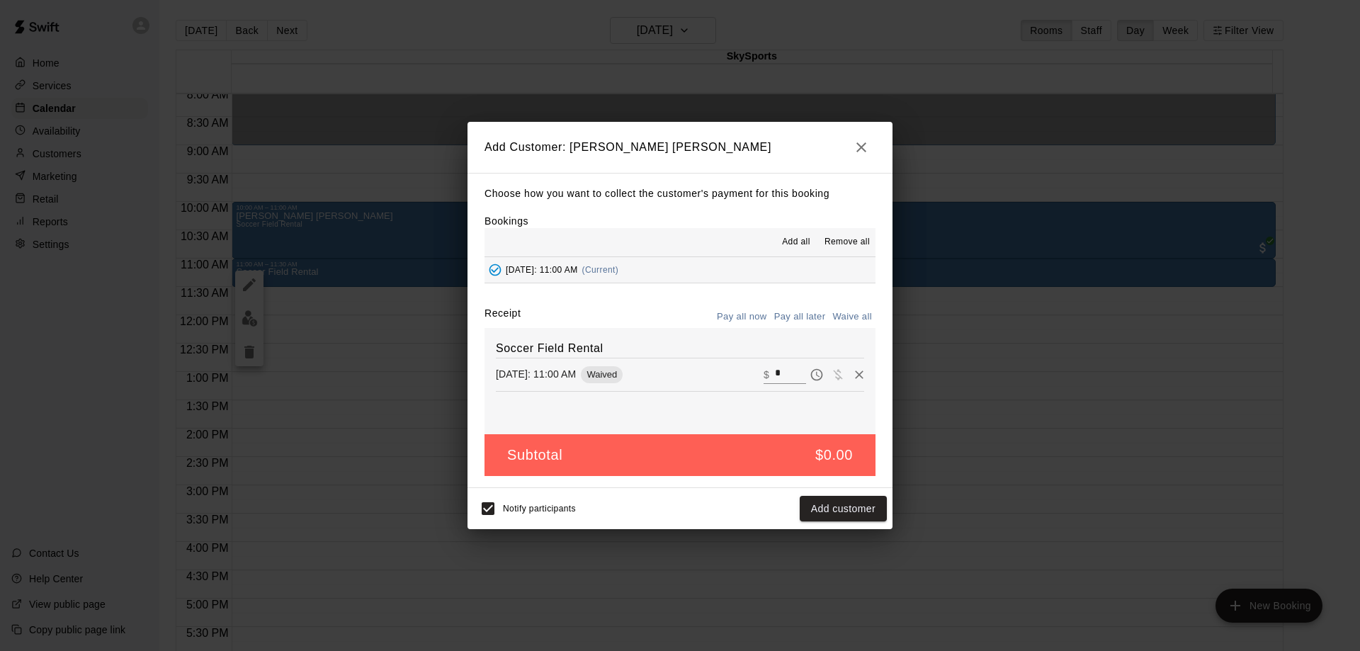
click at [777, 370] on input "*" at bounding box center [790, 374] width 31 height 18
type input "***"
click at [840, 511] on button "Checkout" at bounding box center [853, 509] width 67 height 26
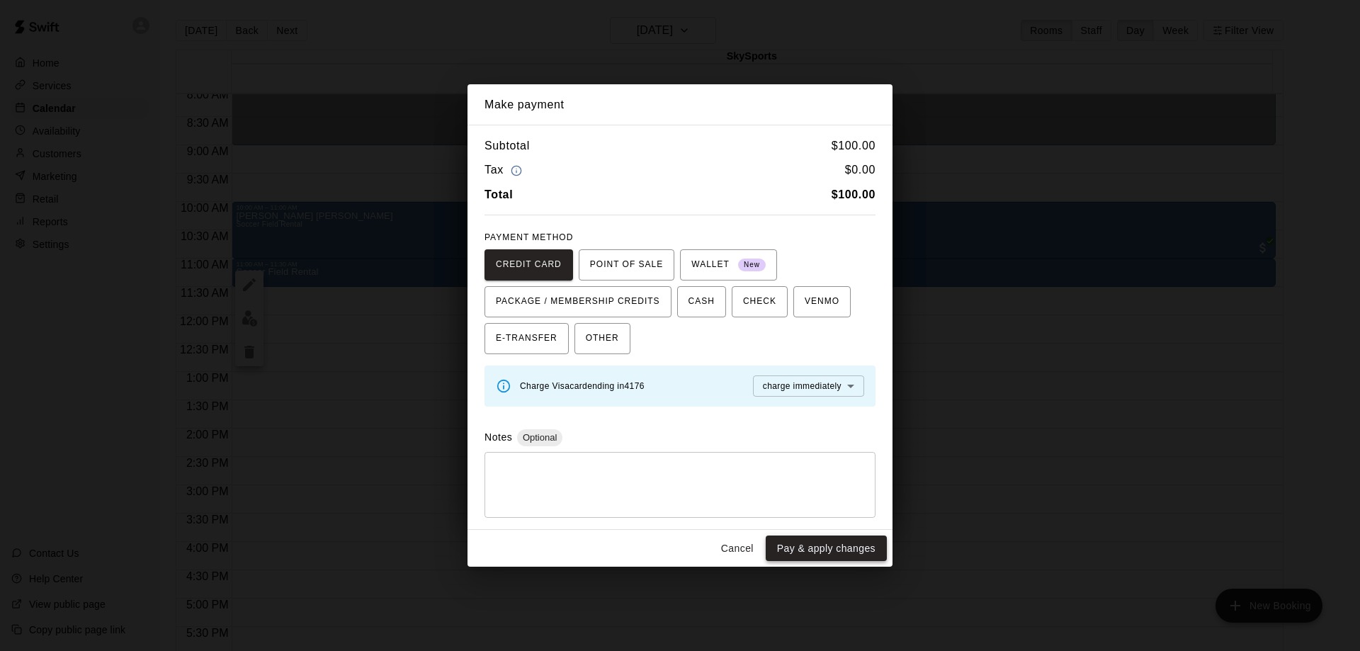
click at [840, 555] on button "Pay & apply changes" at bounding box center [826, 548] width 121 height 26
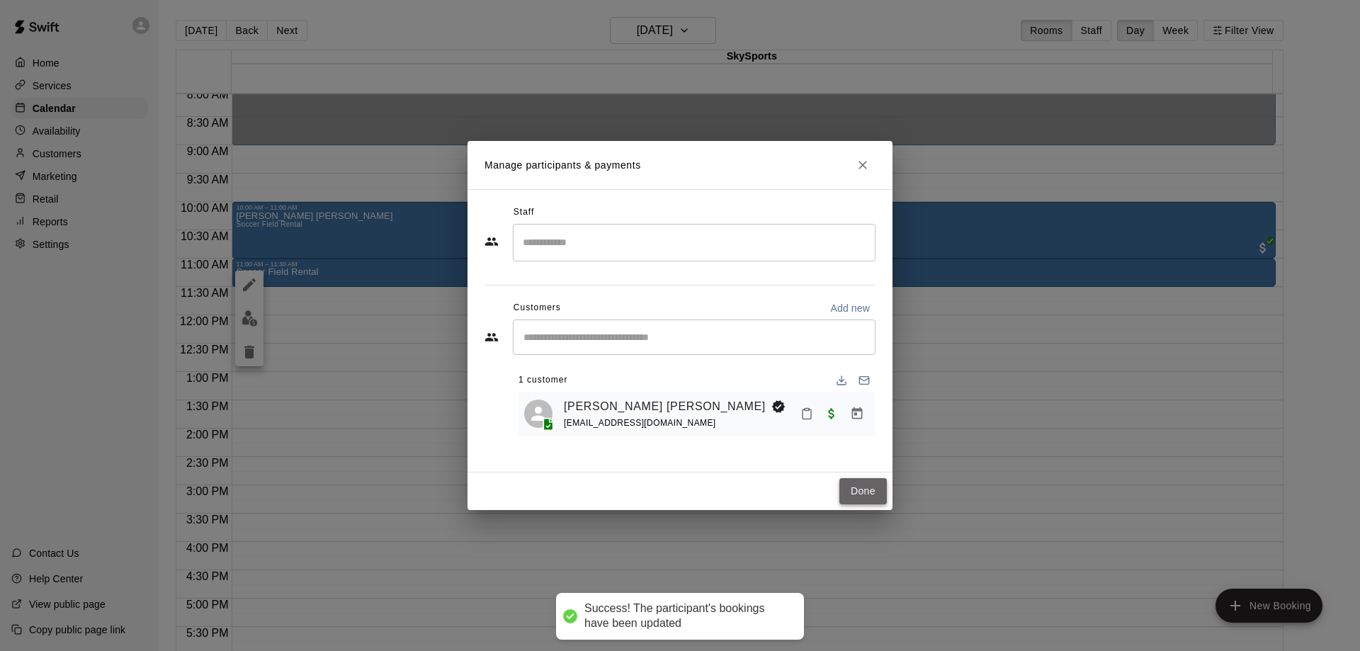
click at [859, 487] on button "Done" at bounding box center [862, 491] width 47 height 26
